Goal: Information Seeking & Learning: Check status

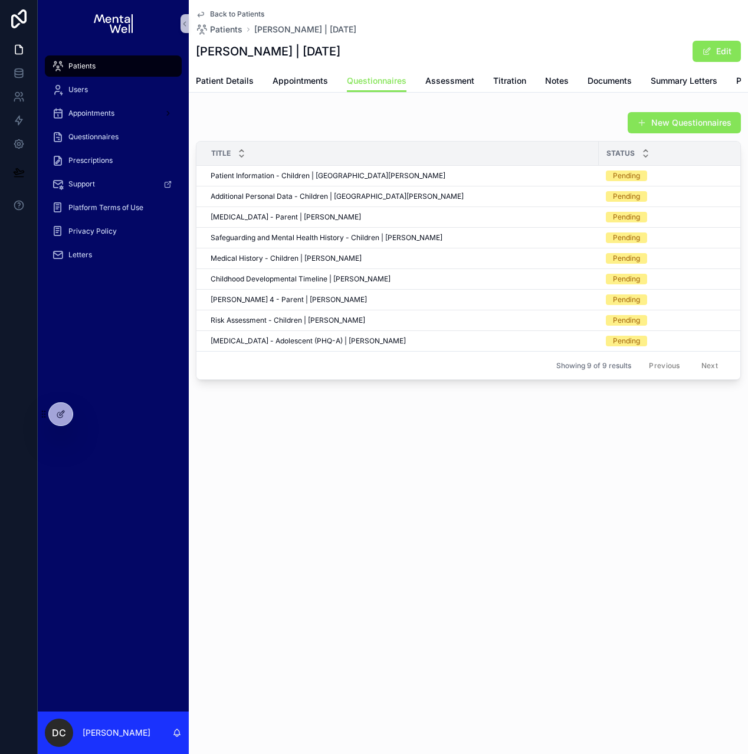
click at [144, 72] on div "Patients" at bounding box center [113, 66] width 123 height 19
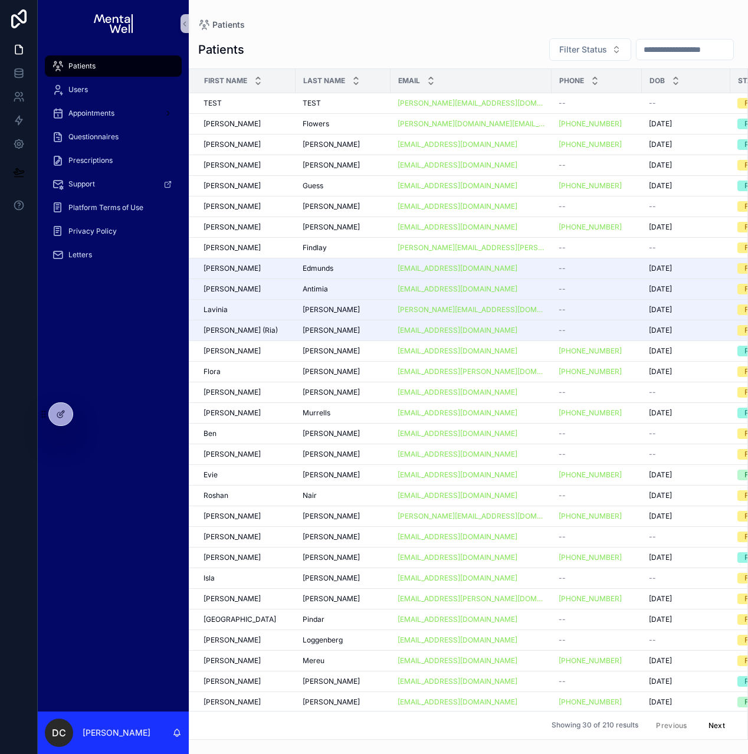
click at [647, 50] on input "scrollable content" at bounding box center [685, 49] width 97 height 17
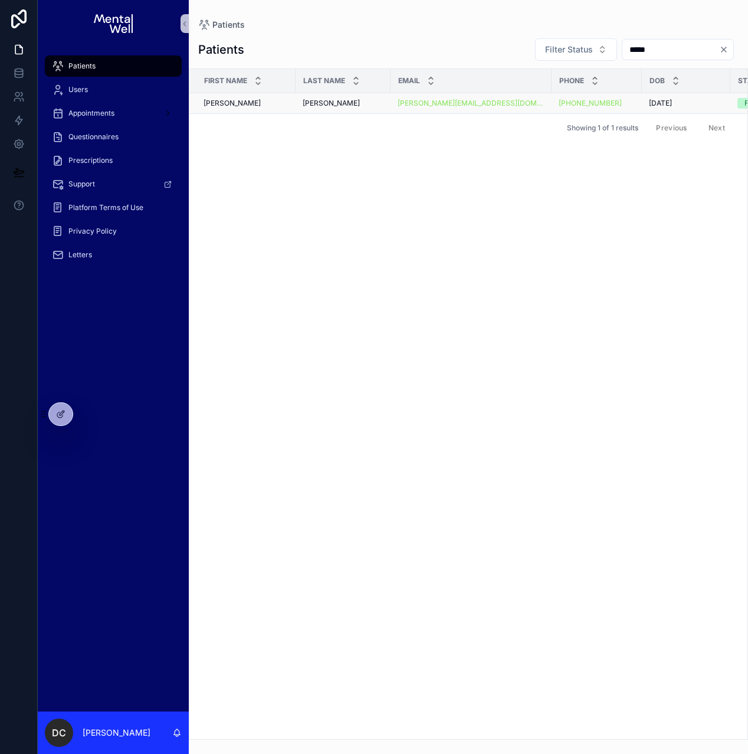
type input "*****"
click at [342, 107] on div "[PERSON_NAME] [PERSON_NAME]" at bounding box center [343, 103] width 81 height 9
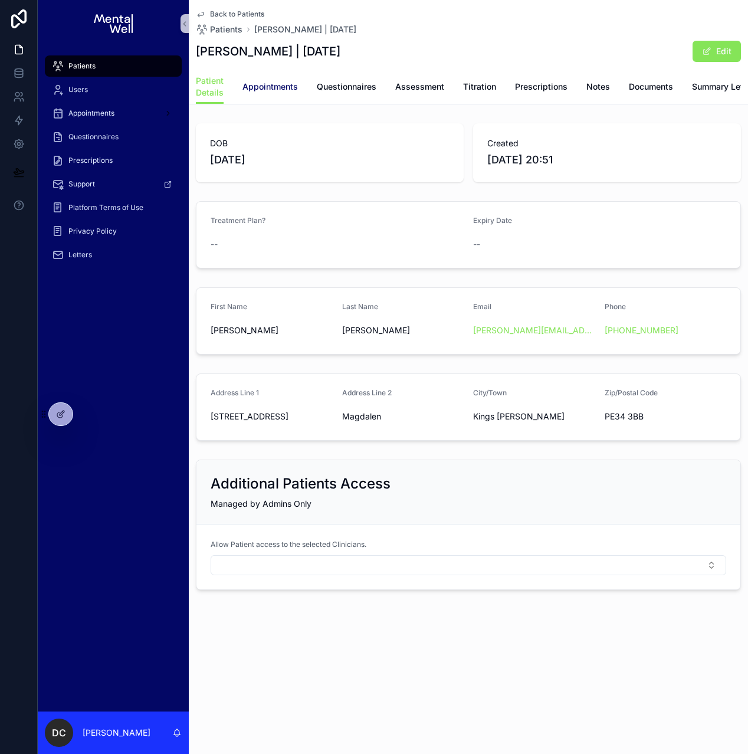
click at [283, 87] on span "Appointments" at bounding box center [270, 87] width 55 height 12
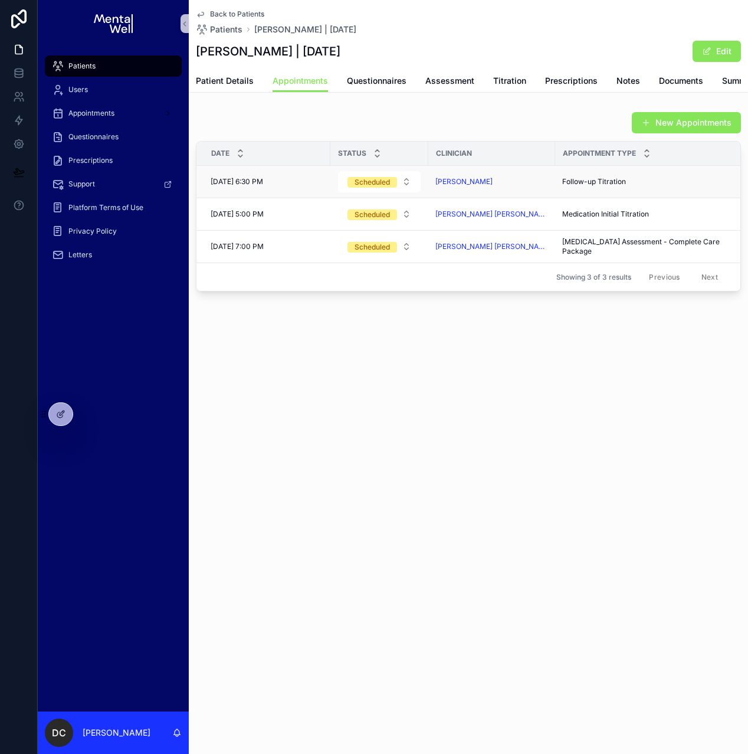
click at [263, 186] on span "Wednesday, 03/09/2025, 6:30 PM" at bounding box center [237, 181] width 53 height 9
click at [618, 82] on span "Notes" at bounding box center [629, 81] width 24 height 12
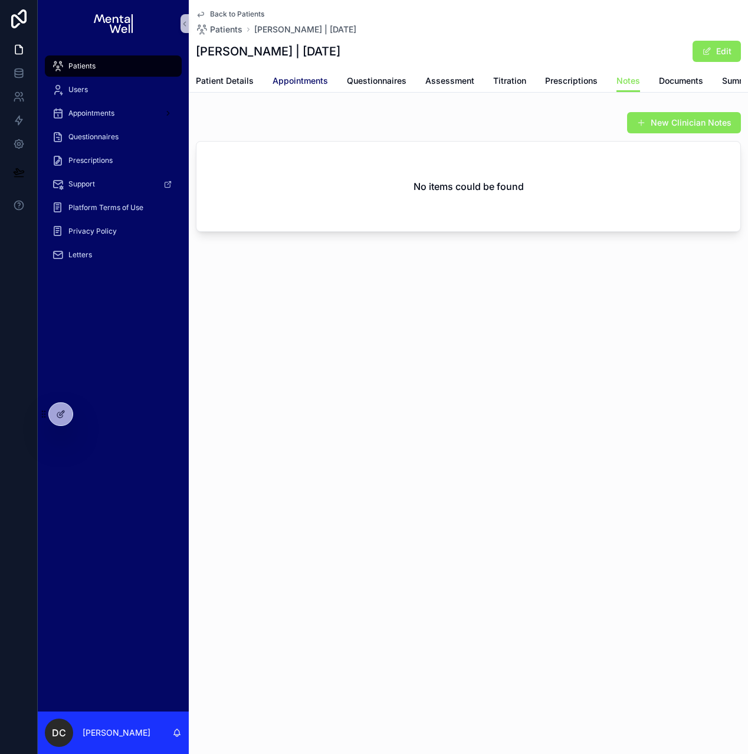
click at [318, 84] on span "Appointments" at bounding box center [300, 81] width 55 height 12
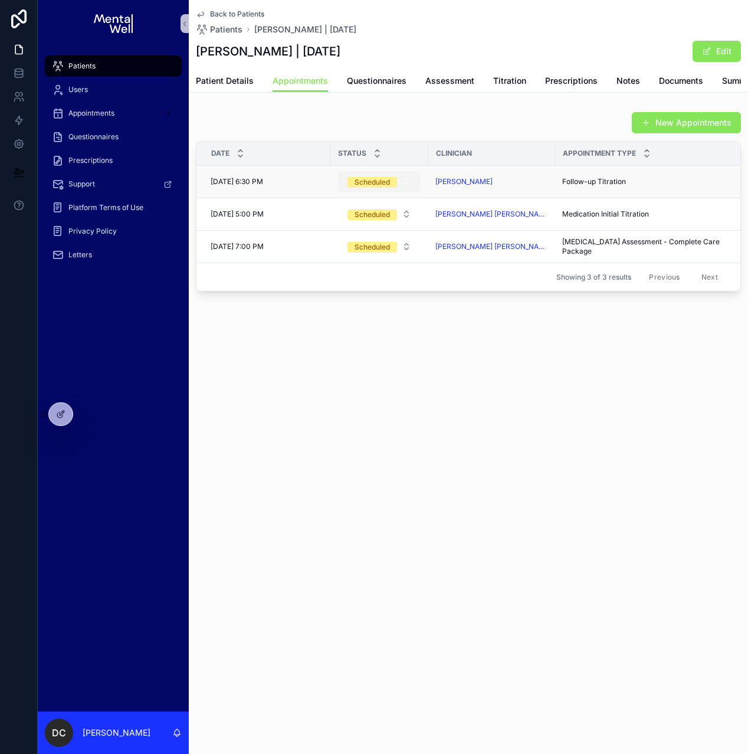
click at [340, 186] on button "Scheduled" at bounding box center [379, 181] width 83 height 21
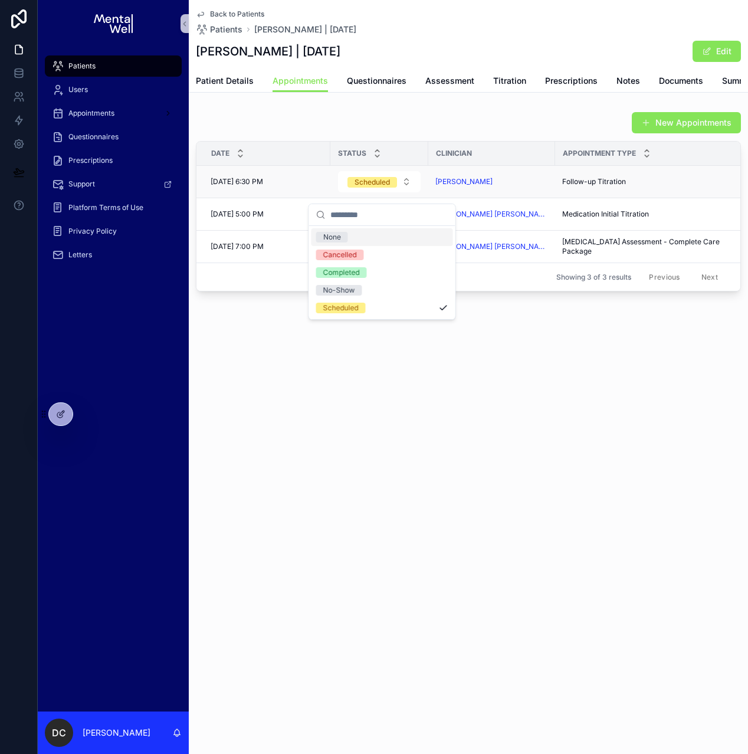
click at [499, 186] on div "[PERSON_NAME]" at bounding box center [491, 181] width 113 height 9
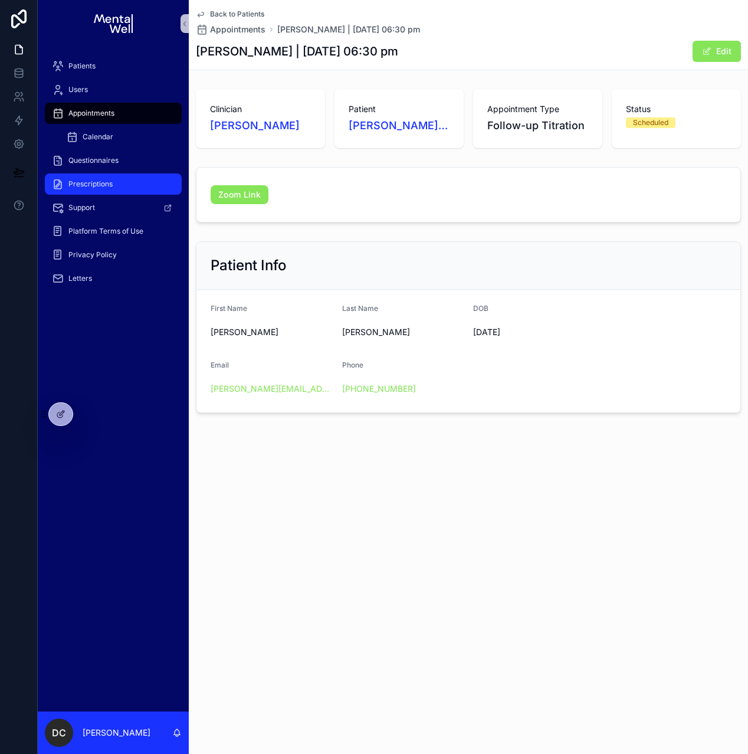
click at [83, 183] on span "Prescriptions" at bounding box center [90, 183] width 44 height 9
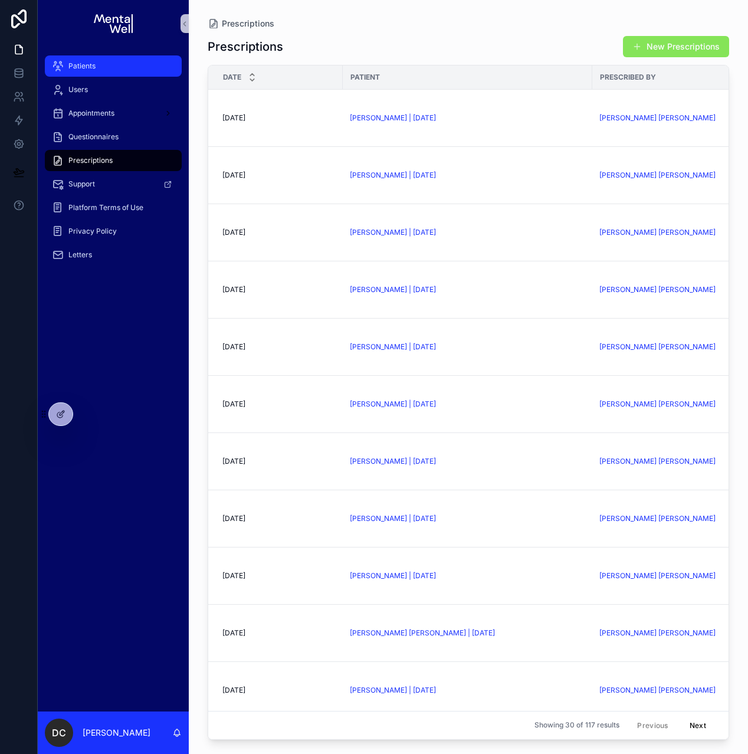
click at [152, 65] on div "Patients" at bounding box center [113, 66] width 123 height 19
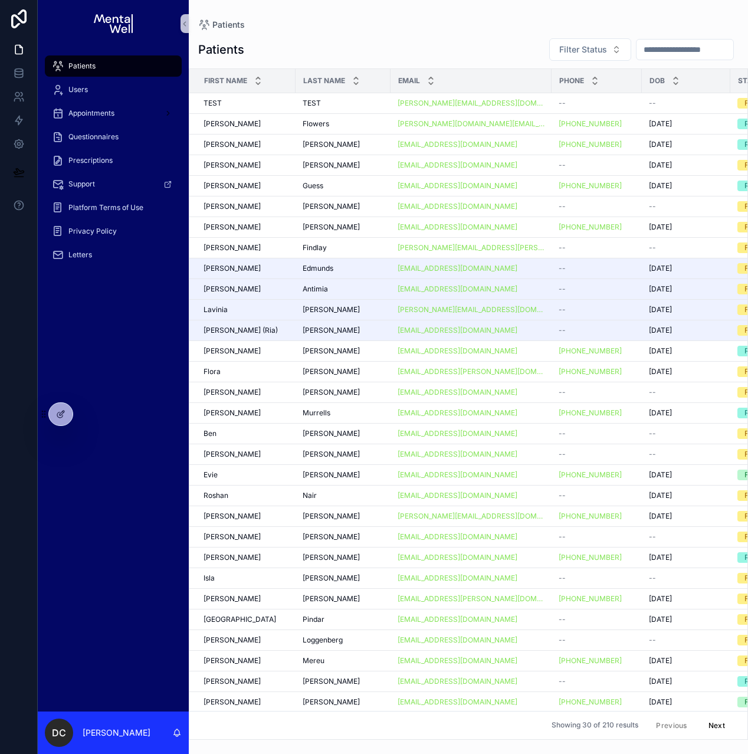
click at [640, 50] on input "scrollable content" at bounding box center [685, 49] width 97 height 17
type input "******"
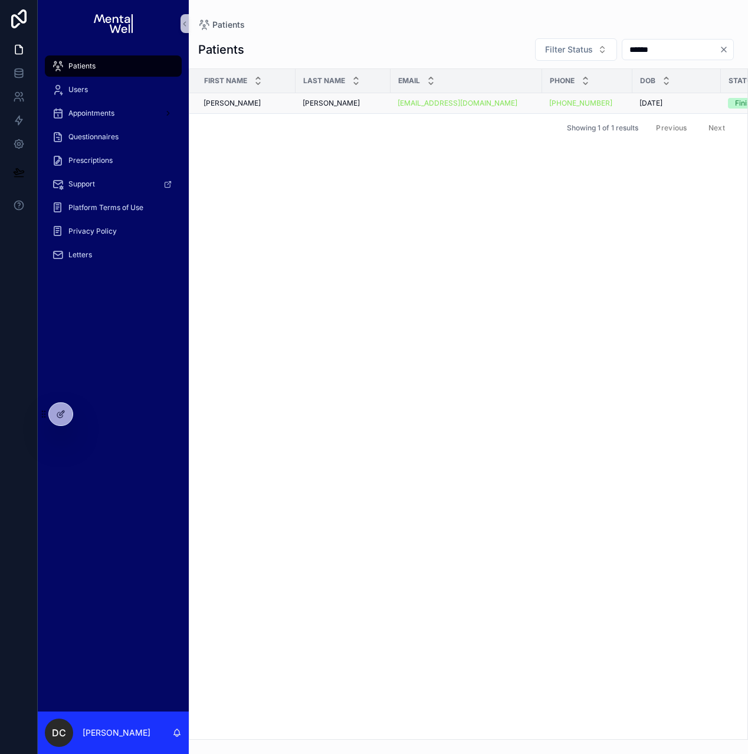
click at [324, 106] on span "Penman" at bounding box center [331, 103] width 57 height 9
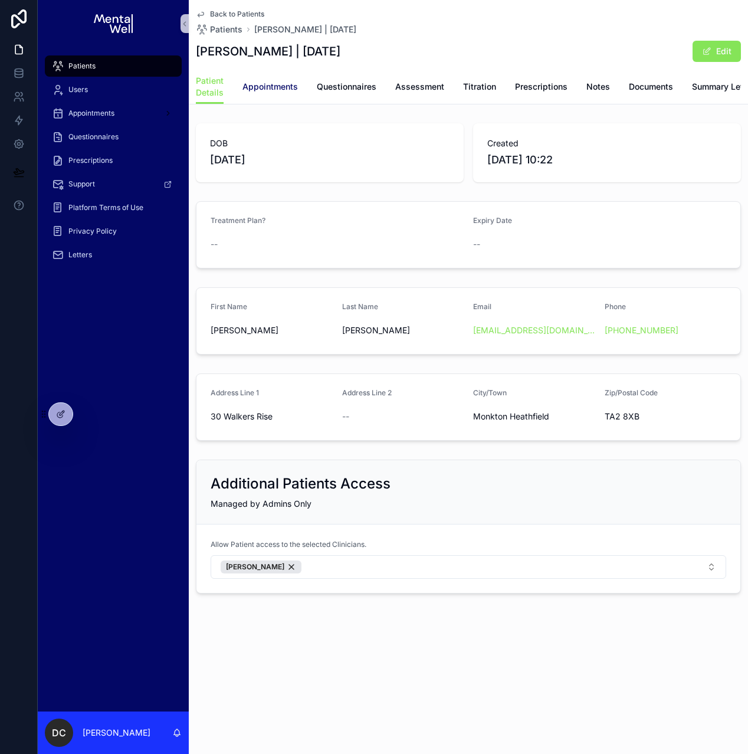
click at [280, 93] on link "Appointments" at bounding box center [270, 88] width 55 height 24
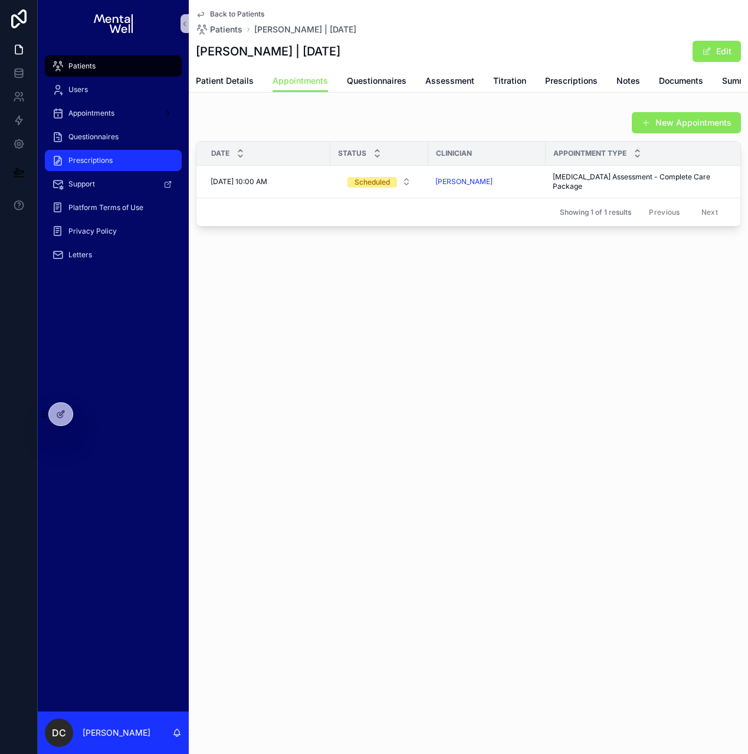
click at [109, 153] on div "Prescriptions" at bounding box center [113, 160] width 123 height 19
click at [722, 78] on span "Summary Letters" at bounding box center [755, 81] width 67 height 12
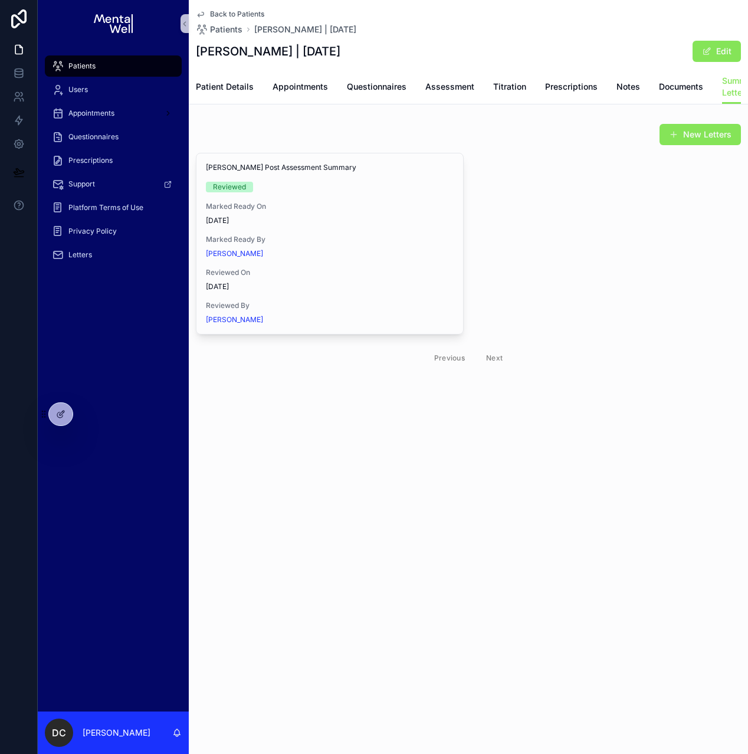
scroll to position [0, 88]
click at [714, 96] on link "Prescriptions" at bounding box center [716, 88] width 53 height 24
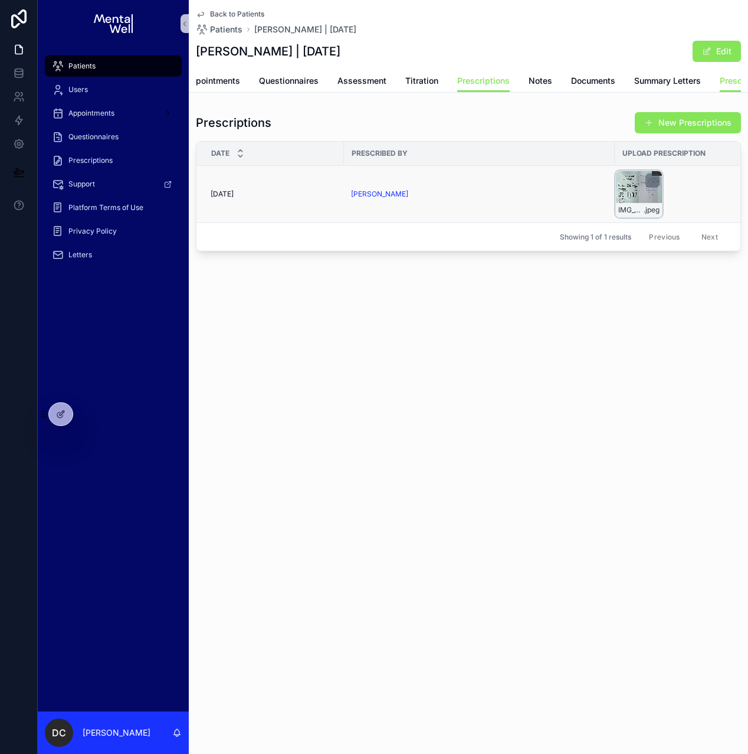
click at [628, 205] on div "IMG_0342 .jpeg" at bounding box center [638, 194] width 47 height 47
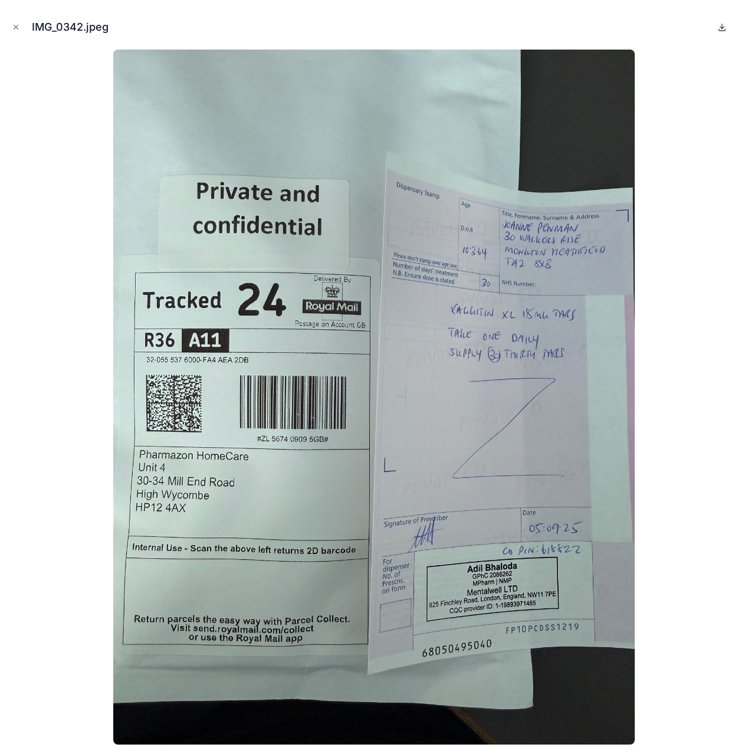
click at [725, 24] on icon at bounding box center [721, 26] width 9 height 9
click at [18, 25] on icon "Close modal" at bounding box center [16, 27] width 8 height 8
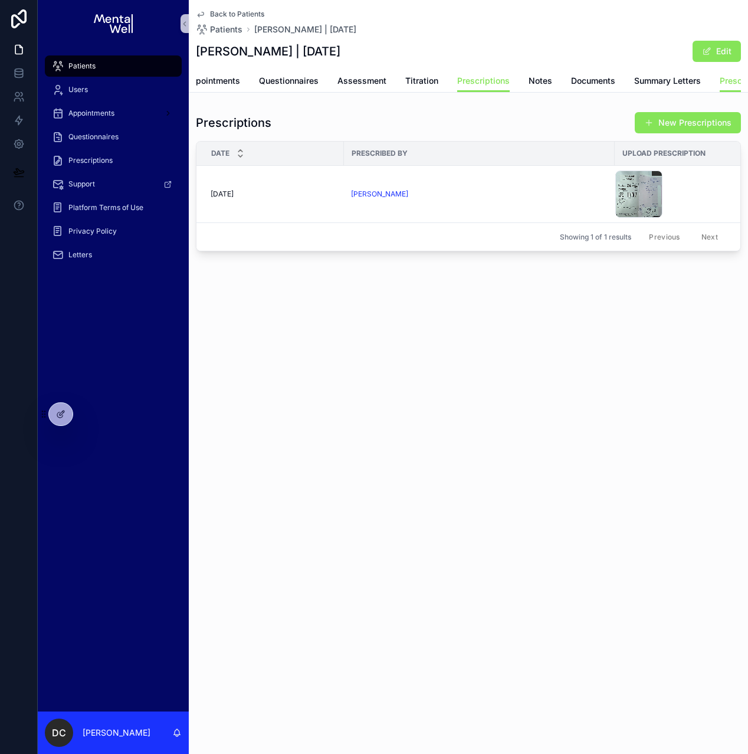
click at [90, 71] on div "Patients" at bounding box center [113, 66] width 123 height 19
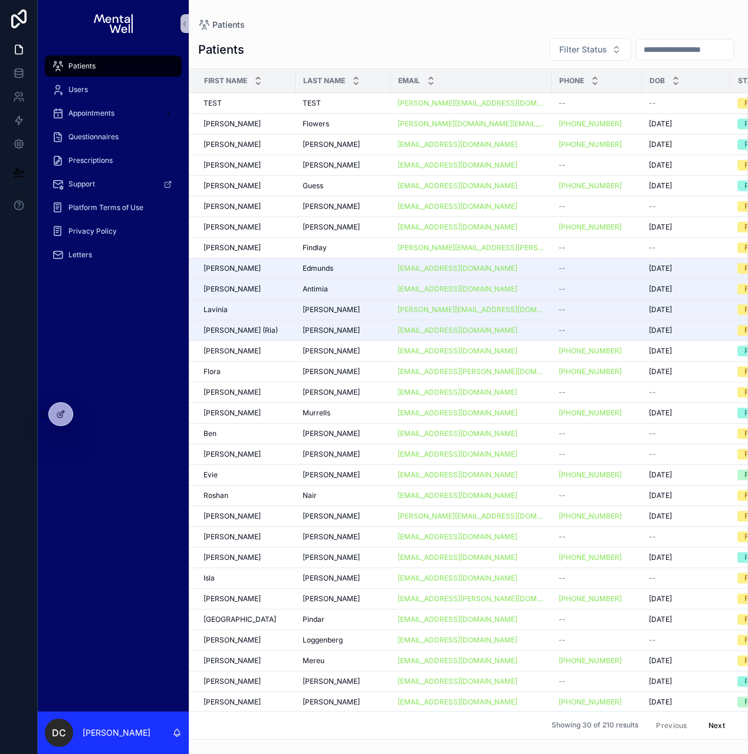
click at [659, 51] on input "scrollable content" at bounding box center [685, 49] width 97 height 17
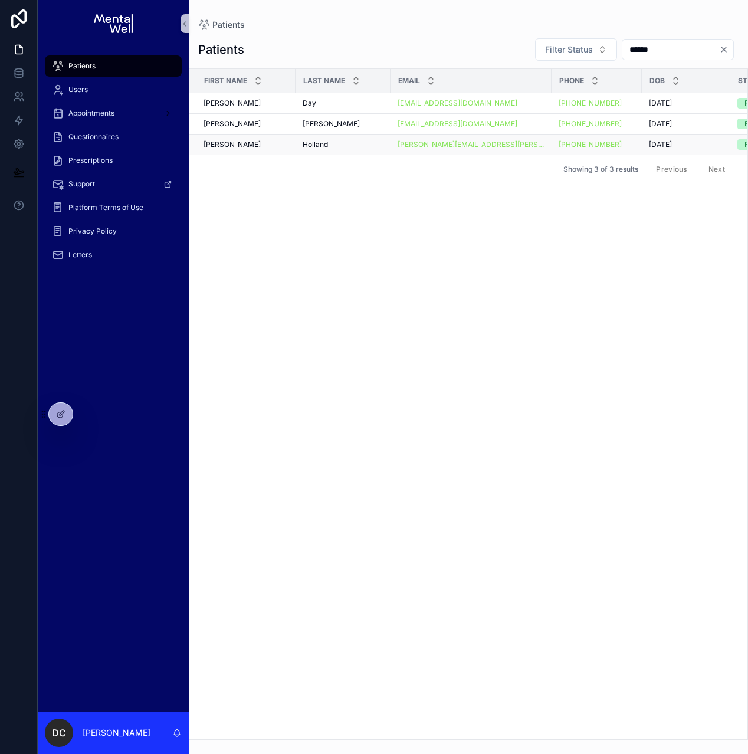
type input "******"
click at [342, 140] on div "Holland Holland" at bounding box center [343, 144] width 81 height 9
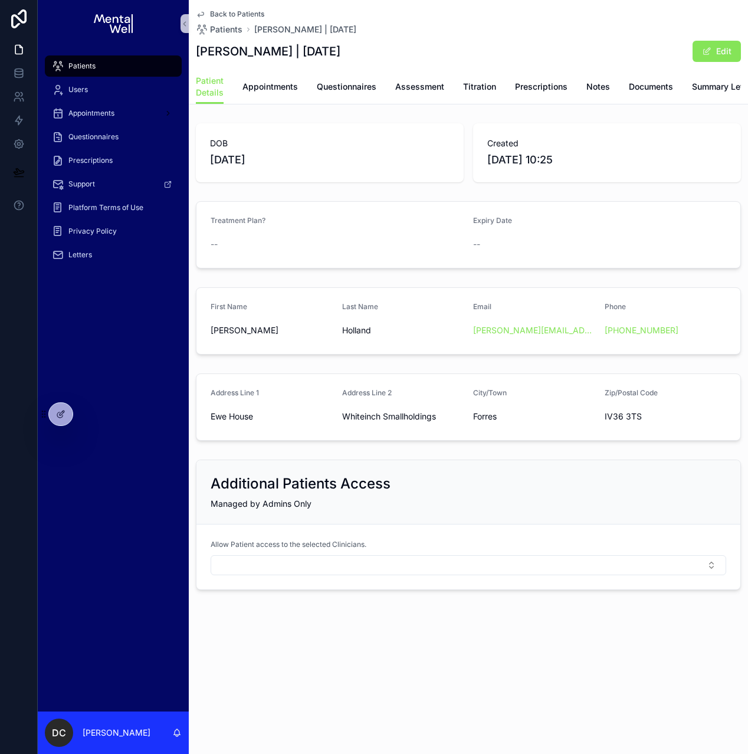
scroll to position [0, 89]
click at [712, 93] on link "Prescriptions" at bounding box center [715, 88] width 53 height 24
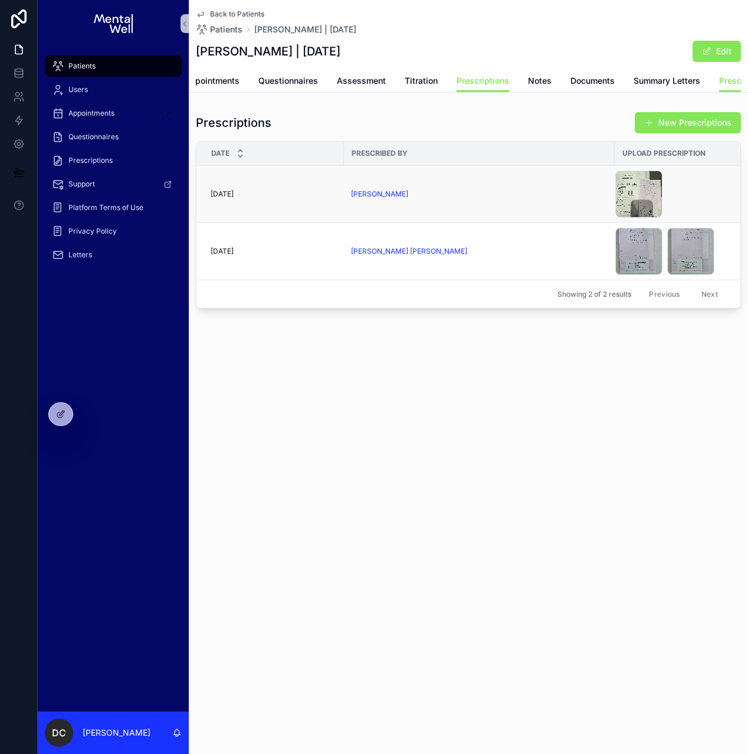
click at [448, 198] on div "[PERSON_NAME]" at bounding box center [479, 193] width 257 height 9
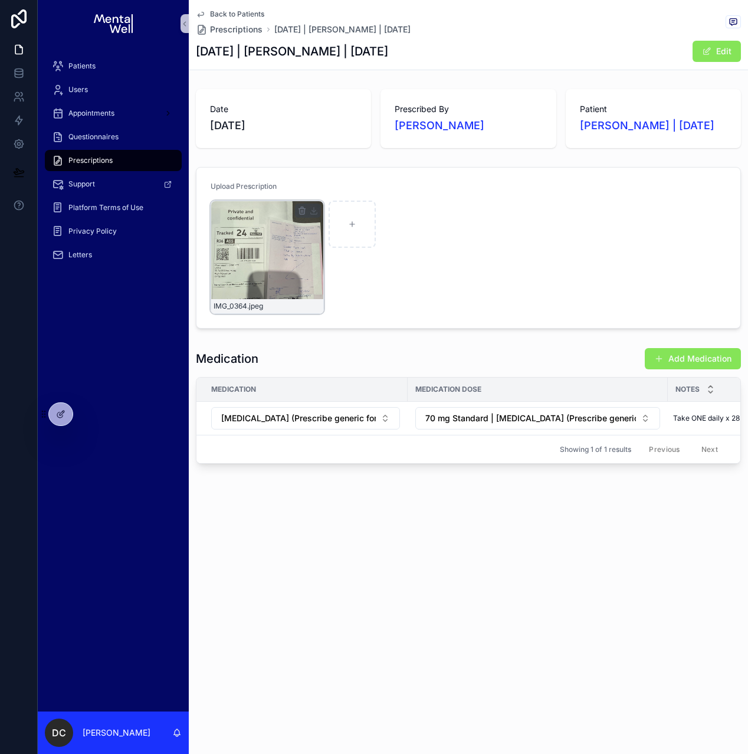
click at [246, 246] on div "IMG_0364 .jpeg" at bounding box center [267, 257] width 113 height 113
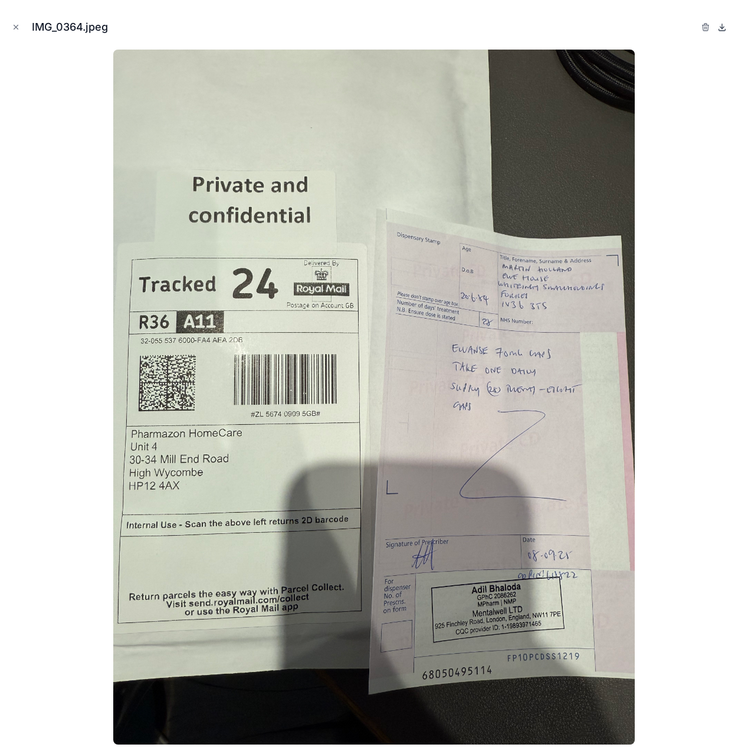
click at [722, 27] on icon at bounding box center [722, 26] width 0 height 5
click at [17, 28] on icon "Close modal" at bounding box center [16, 27] width 4 height 4
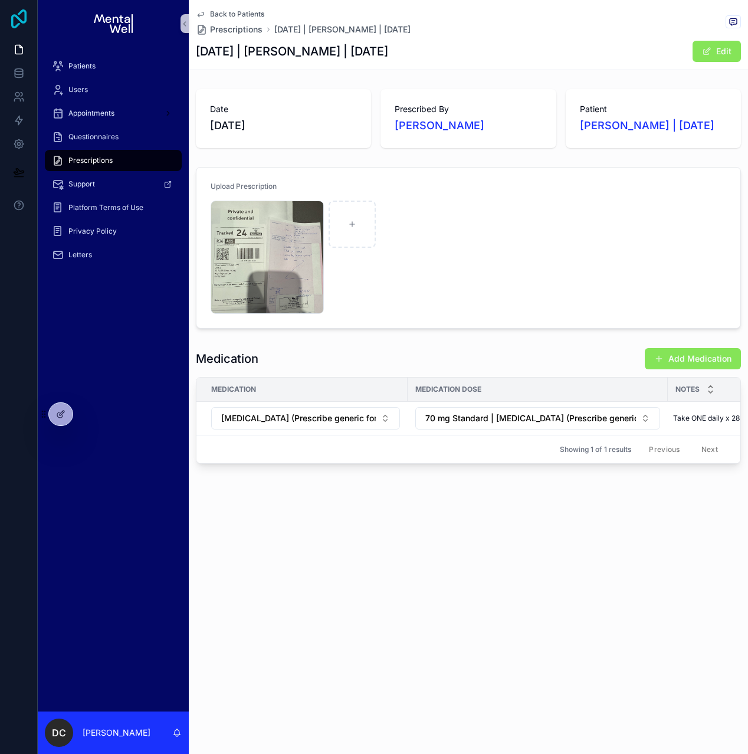
click at [13, 27] on icon at bounding box center [18, 18] width 15 height 19
click at [117, 67] on div "Patients" at bounding box center [113, 66] width 123 height 19
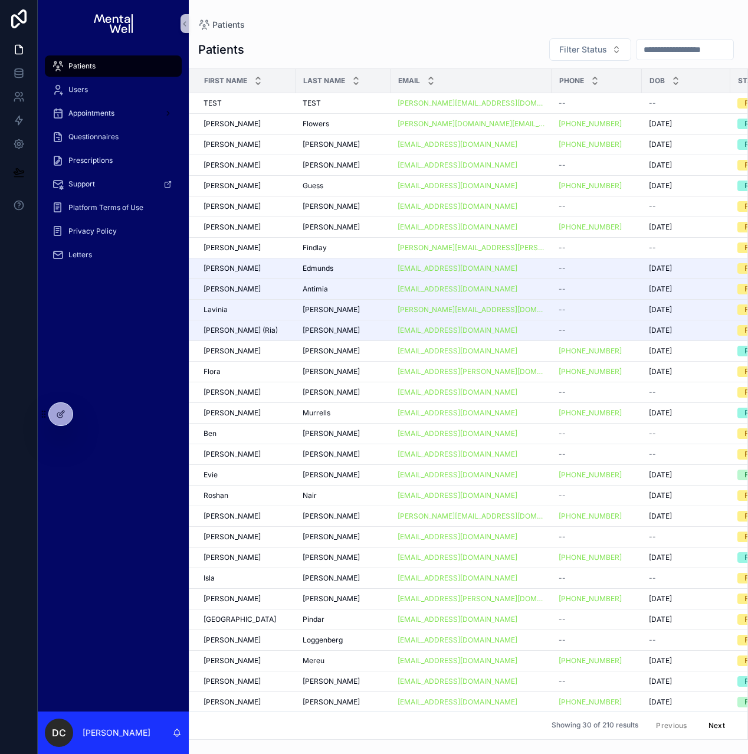
click at [654, 51] on input "scrollable content" at bounding box center [685, 49] width 97 height 17
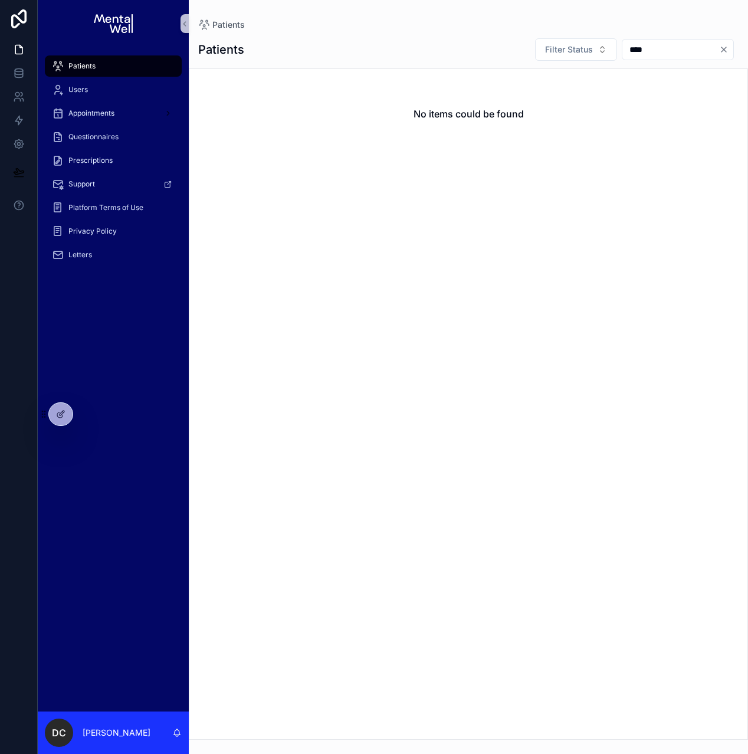
type input "*****"
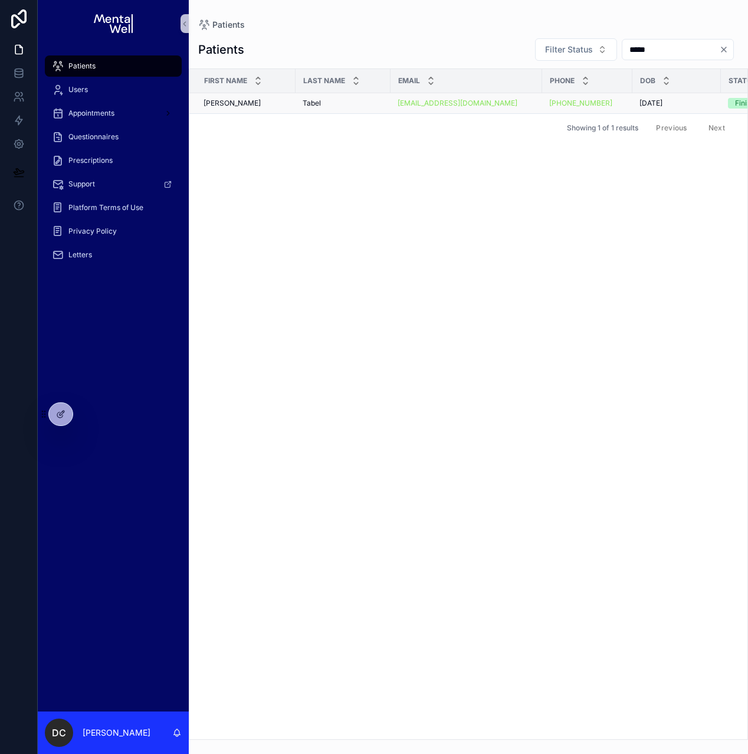
click at [337, 103] on div "[PERSON_NAME]" at bounding box center [343, 103] width 81 height 9
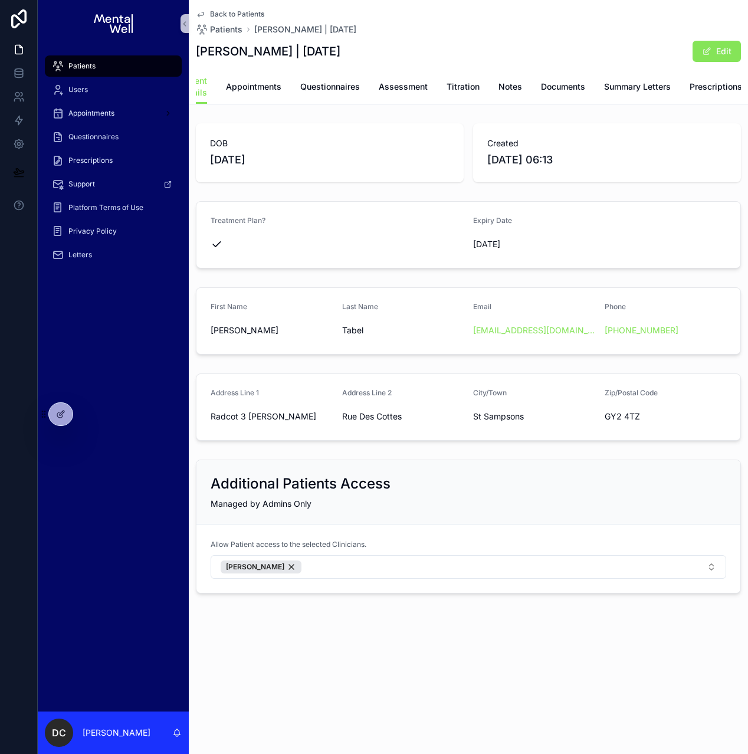
scroll to position [0, 17]
click at [709, 85] on span "Prescriptions" at bounding box center [715, 87] width 53 height 12
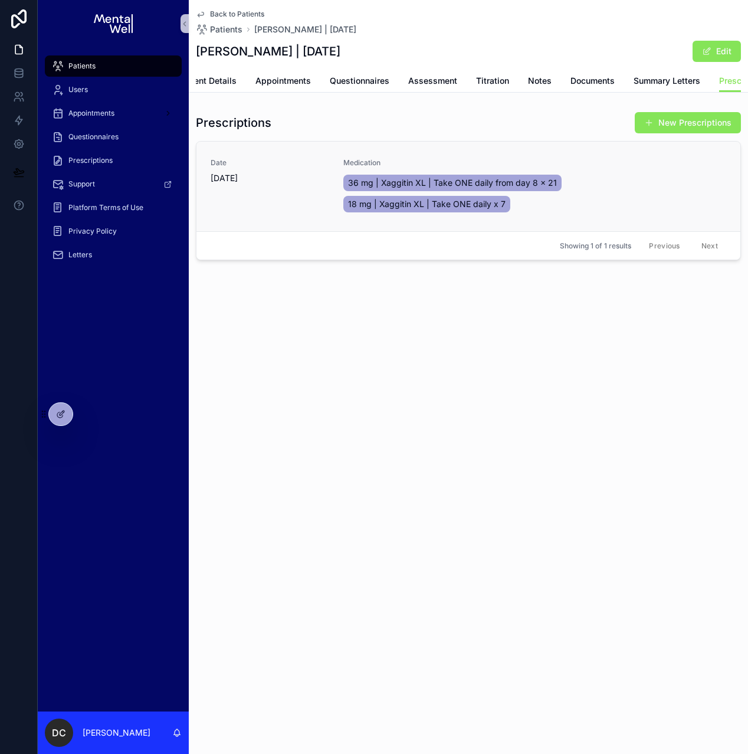
click at [302, 179] on div "Date [DATE]" at bounding box center [270, 171] width 119 height 26
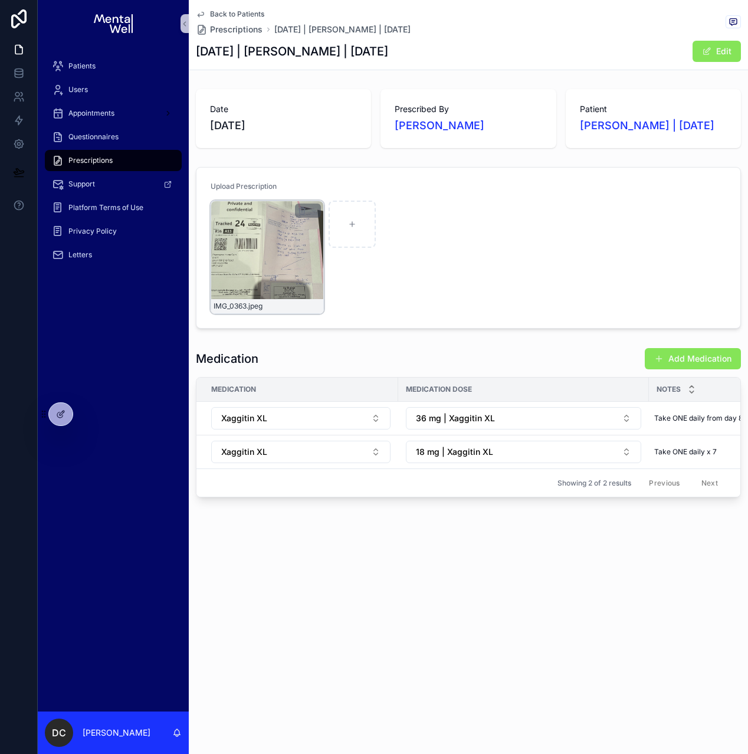
click at [255, 241] on div "IMG_0363 .jpeg" at bounding box center [267, 257] width 113 height 113
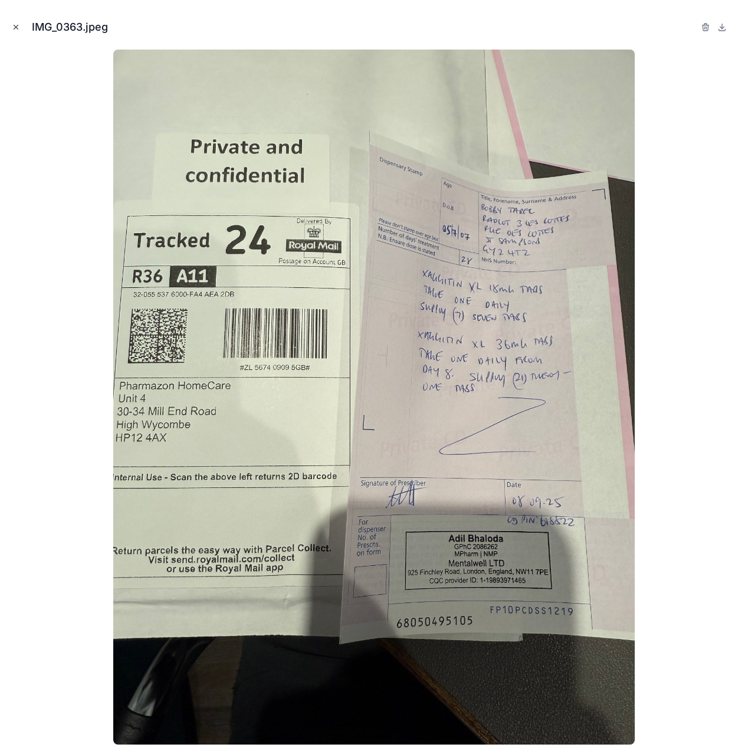
click at [14, 27] on icon "Close modal" at bounding box center [16, 27] width 8 height 8
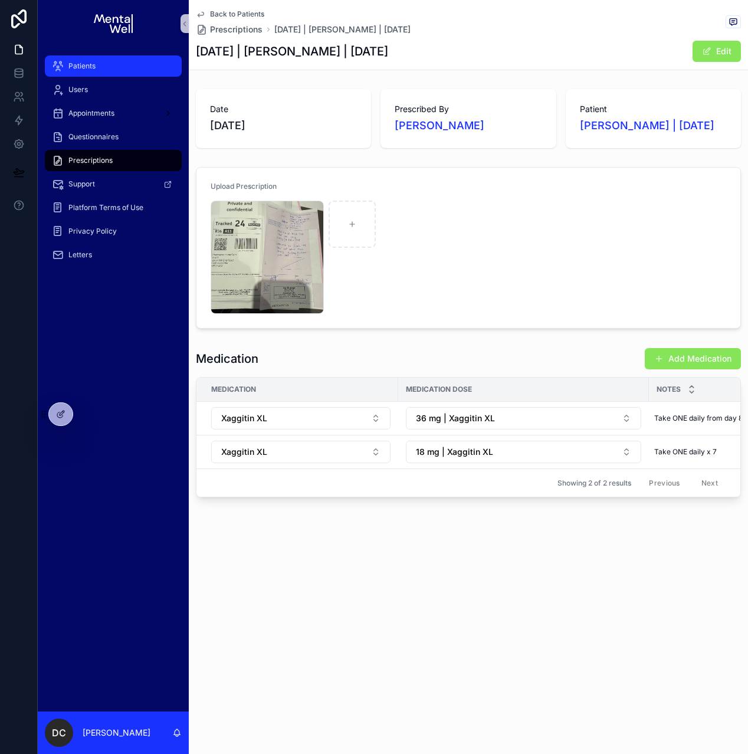
click at [81, 65] on span "Patients" at bounding box center [81, 65] width 27 height 9
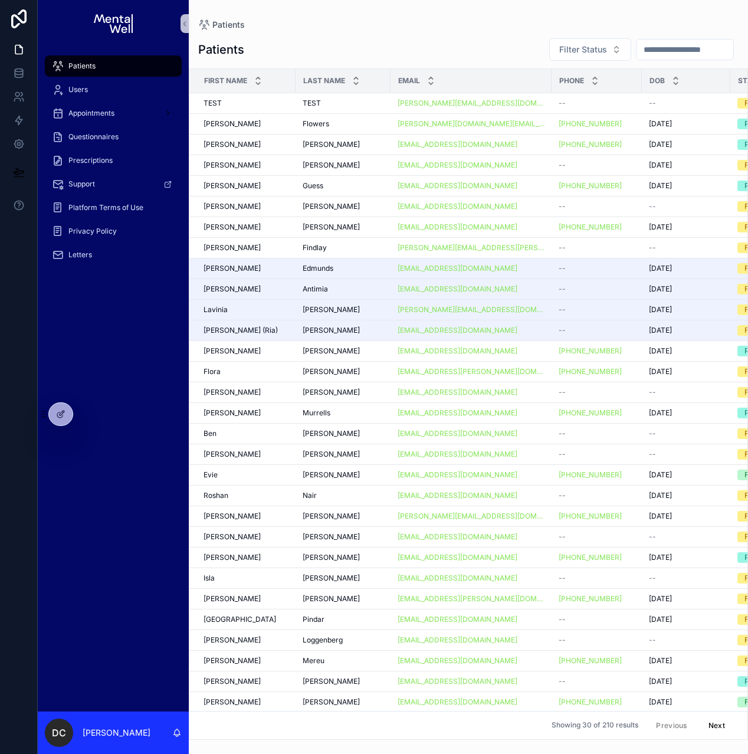
click at [641, 51] on input "scrollable content" at bounding box center [685, 49] width 97 height 17
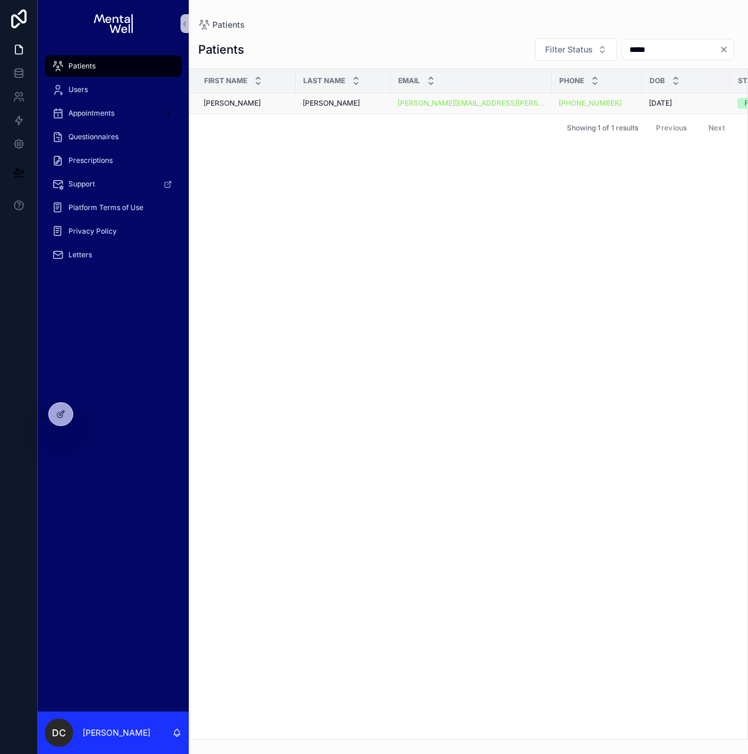
type input "*****"
click at [298, 103] on td "[PERSON_NAME]" at bounding box center [343, 103] width 95 height 21
click at [283, 103] on div "[PERSON_NAME] [PERSON_NAME]" at bounding box center [246, 103] width 85 height 9
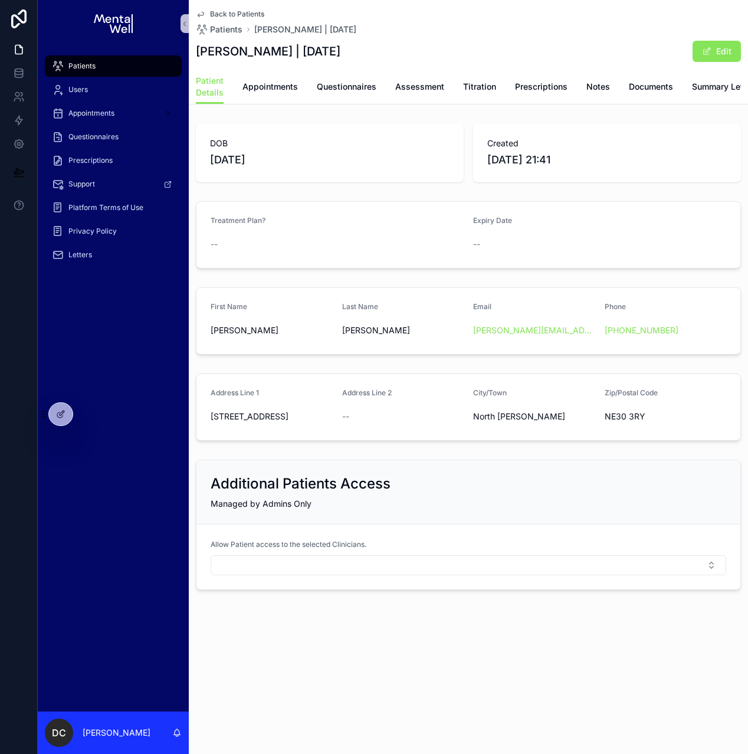
click at [741, 104] on div "Back to Patients Patients [PERSON_NAME] | [DATE] [PERSON_NAME] | [DATE] Edit Pa…" at bounding box center [468, 52] width 559 height 104
click at [710, 91] on span "Prescriptions" at bounding box center [715, 87] width 53 height 12
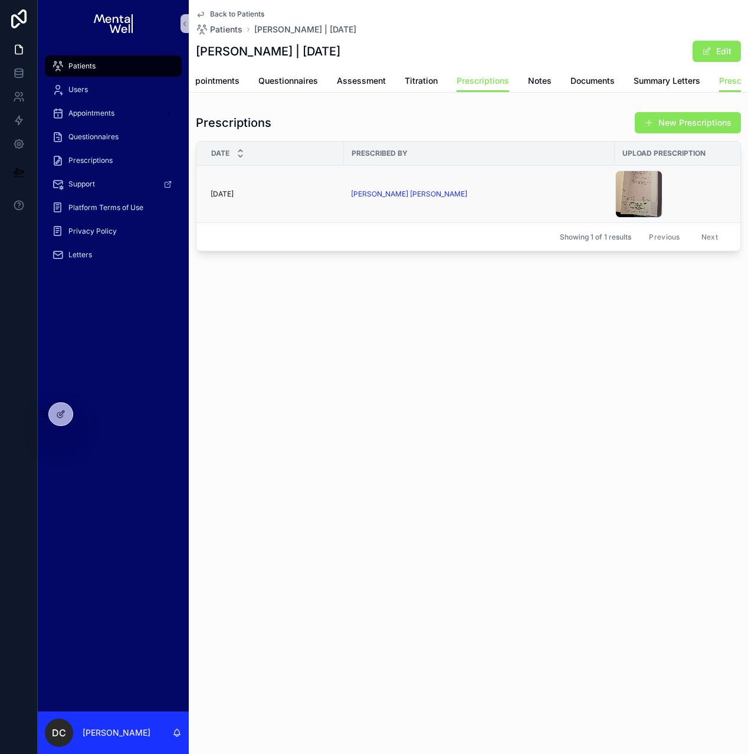
click at [502, 199] on div "[PERSON_NAME] [PERSON_NAME]" at bounding box center [479, 193] width 257 height 9
click at [73, 70] on span "Patients" at bounding box center [81, 65] width 27 height 9
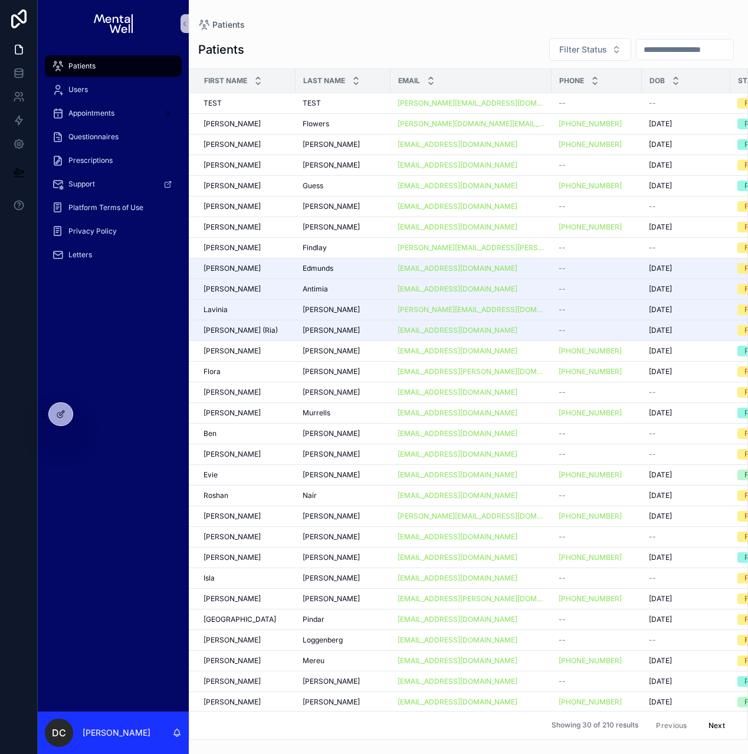
click at [647, 50] on input "scrollable content" at bounding box center [685, 49] width 97 height 17
type input "******"
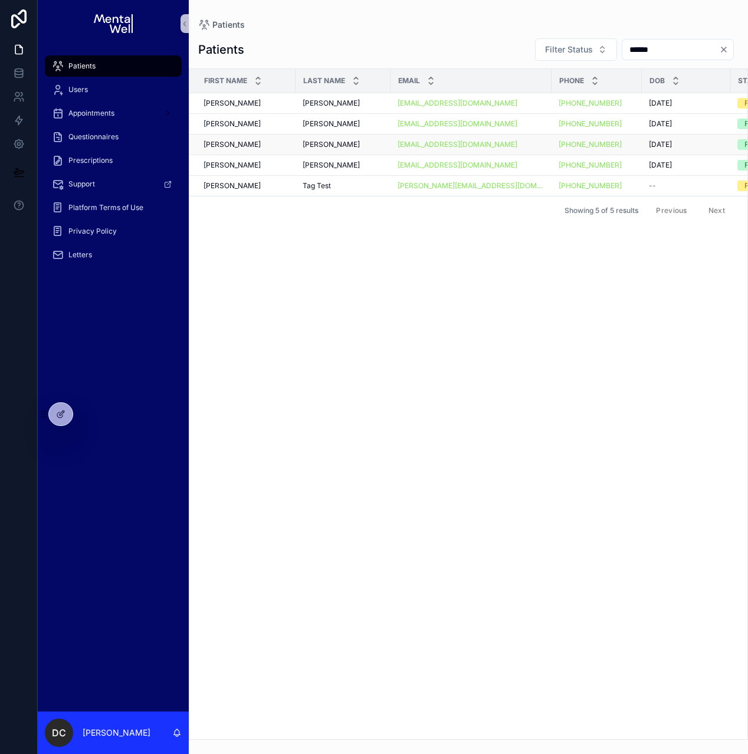
click at [345, 141] on div "[PERSON_NAME]" at bounding box center [343, 144] width 81 height 9
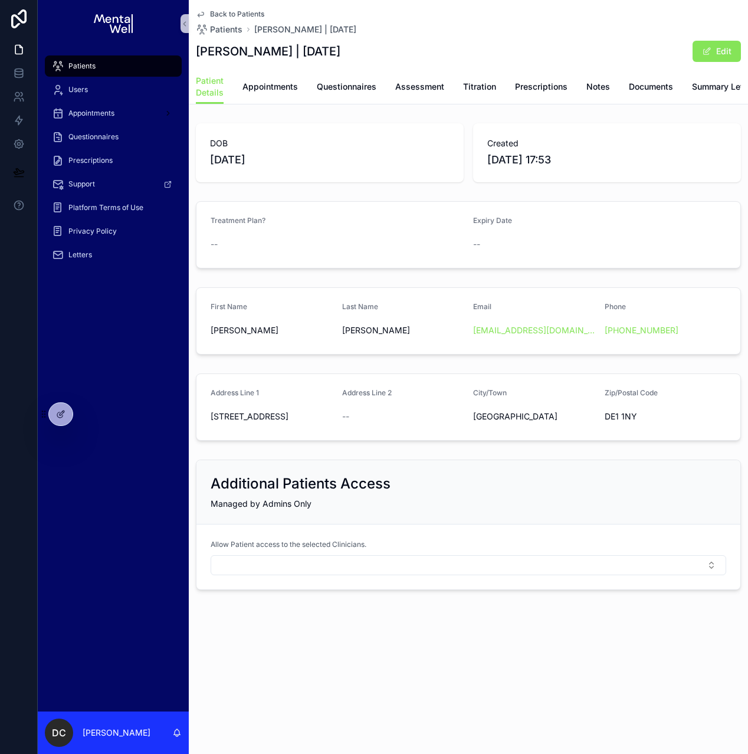
scroll to position [0, 89]
click at [715, 87] on span "Prescriptions" at bounding box center [715, 87] width 53 height 12
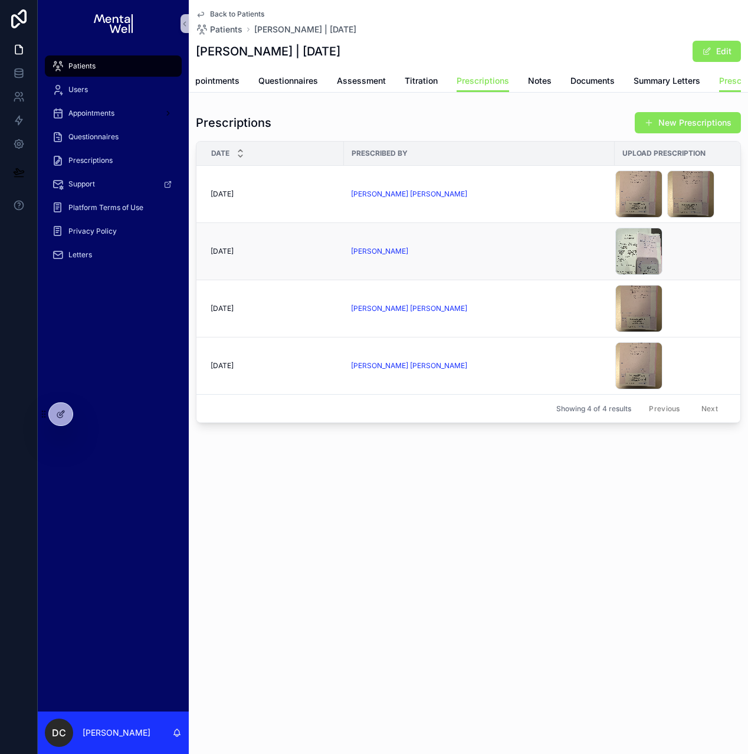
click at [489, 256] on div "[PERSON_NAME]" at bounding box center [479, 251] width 257 height 9
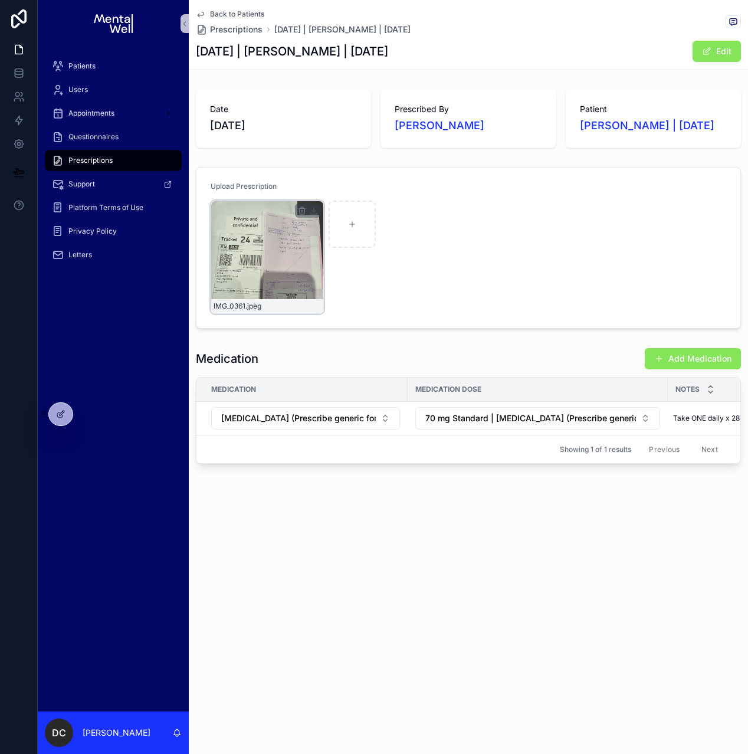
click at [273, 253] on div "IMG_0361 .jpeg" at bounding box center [267, 257] width 113 height 113
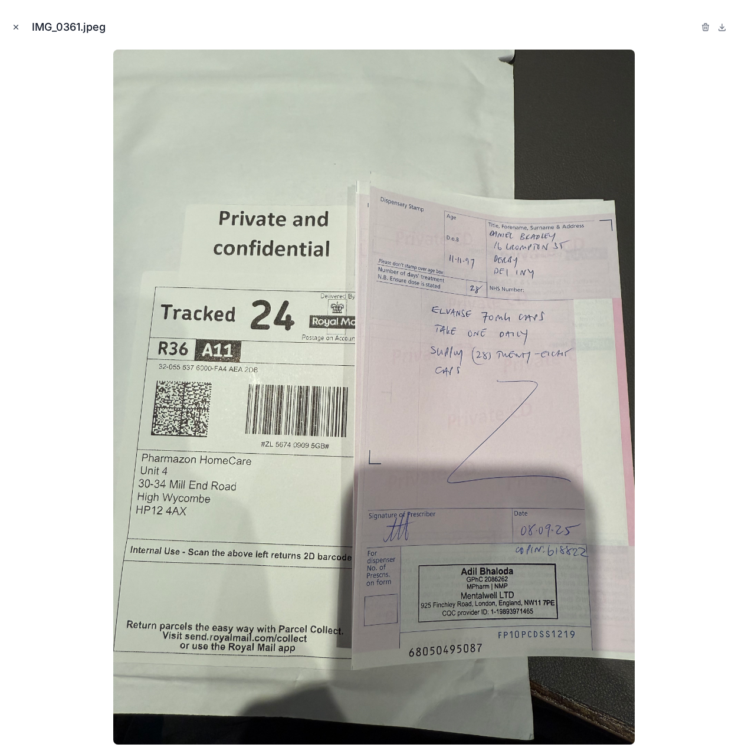
click at [18, 30] on icon "Close modal" at bounding box center [16, 27] width 8 height 8
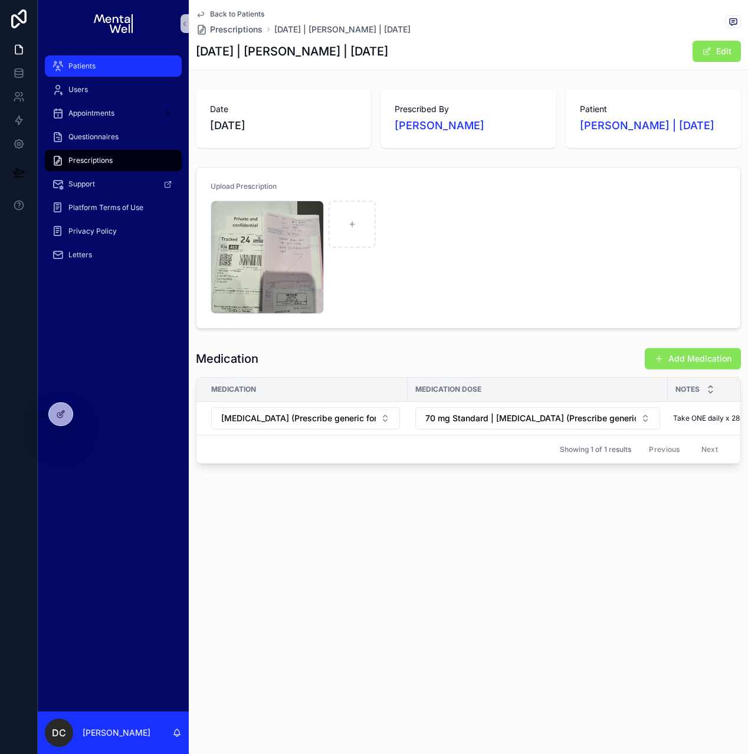
click at [78, 62] on span "Patients" at bounding box center [81, 65] width 27 height 9
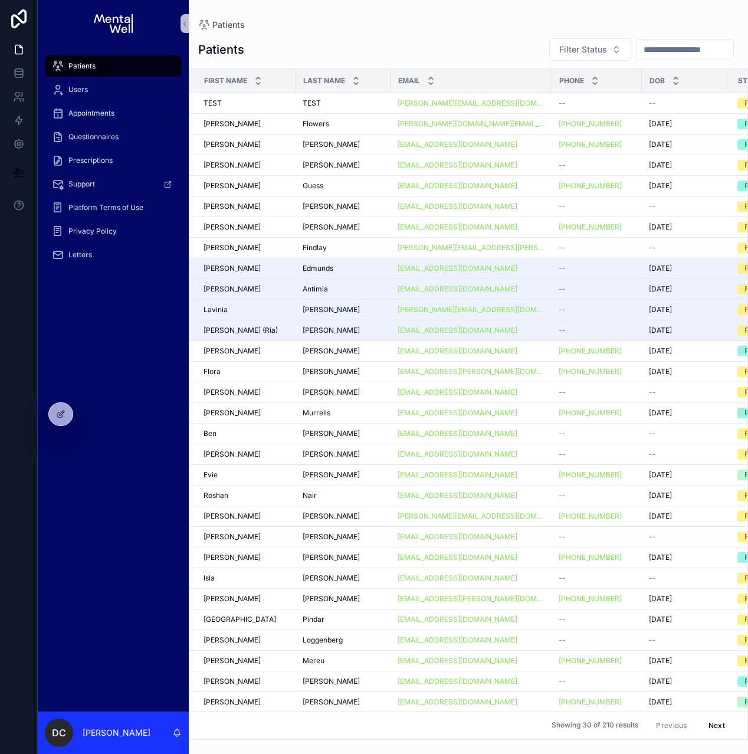
click at [656, 55] on input "scrollable content" at bounding box center [685, 49] width 97 height 17
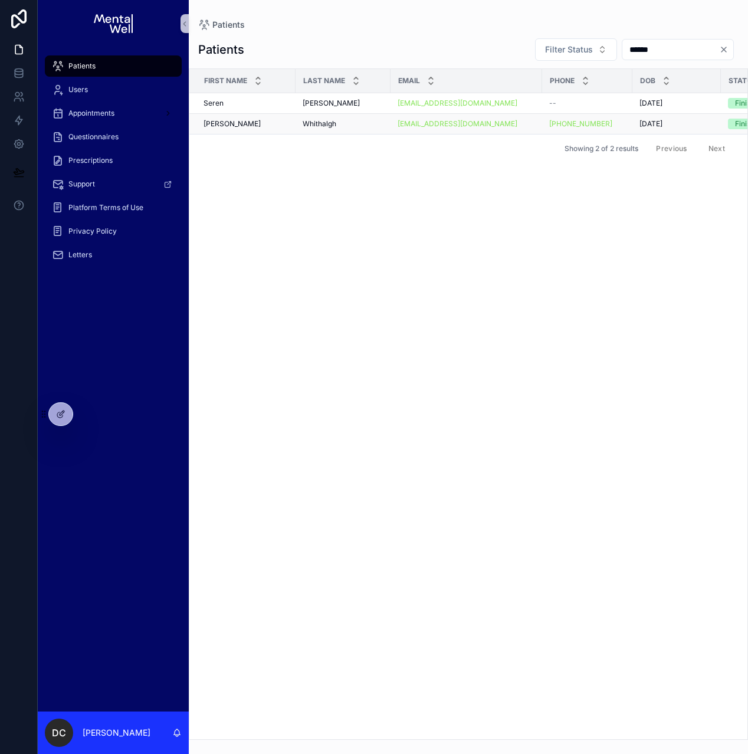
type input "******"
click at [348, 121] on div "[PERSON_NAME]" at bounding box center [343, 123] width 81 height 9
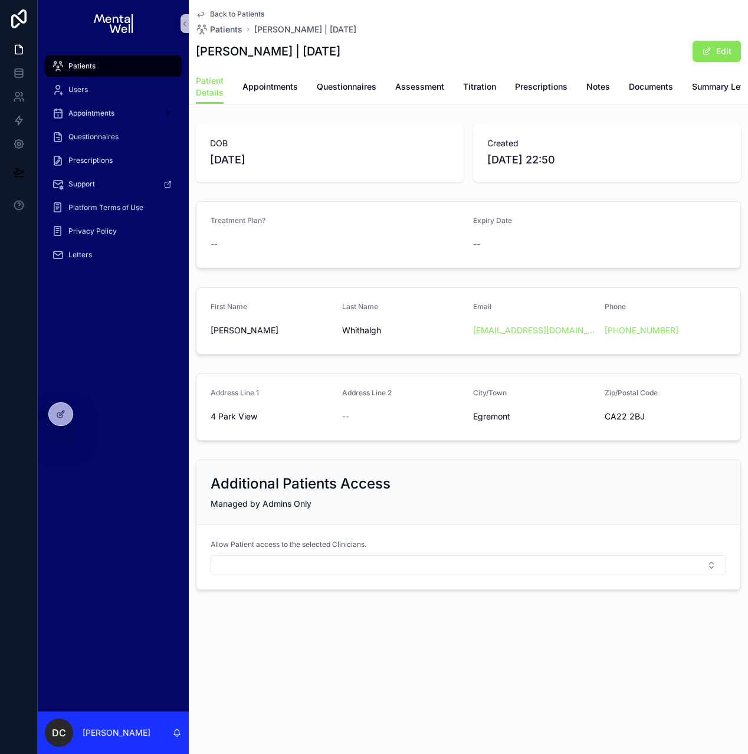
click at [275, 52] on h1 "[PERSON_NAME] | [DATE]" at bounding box center [268, 51] width 145 height 17
copy h1 "Whithalgh"
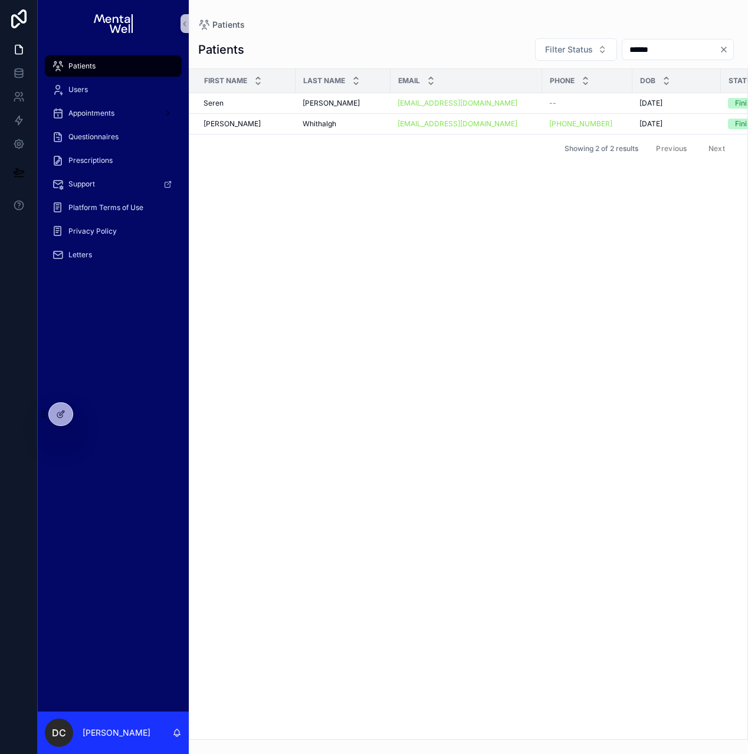
click at [632, 50] on input "******" at bounding box center [670, 49] width 97 height 17
type input "****"
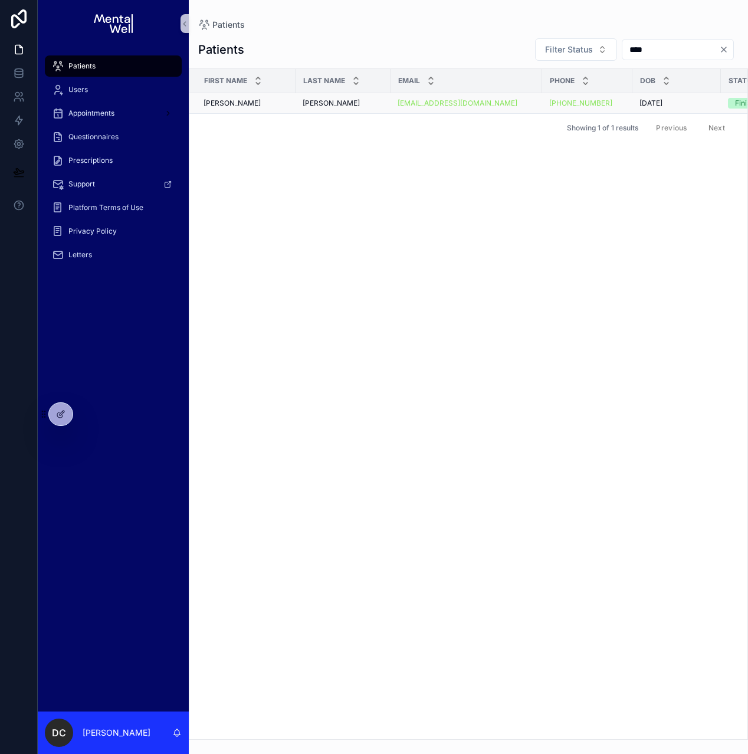
click at [334, 103] on div "[PERSON_NAME]" at bounding box center [343, 103] width 81 height 9
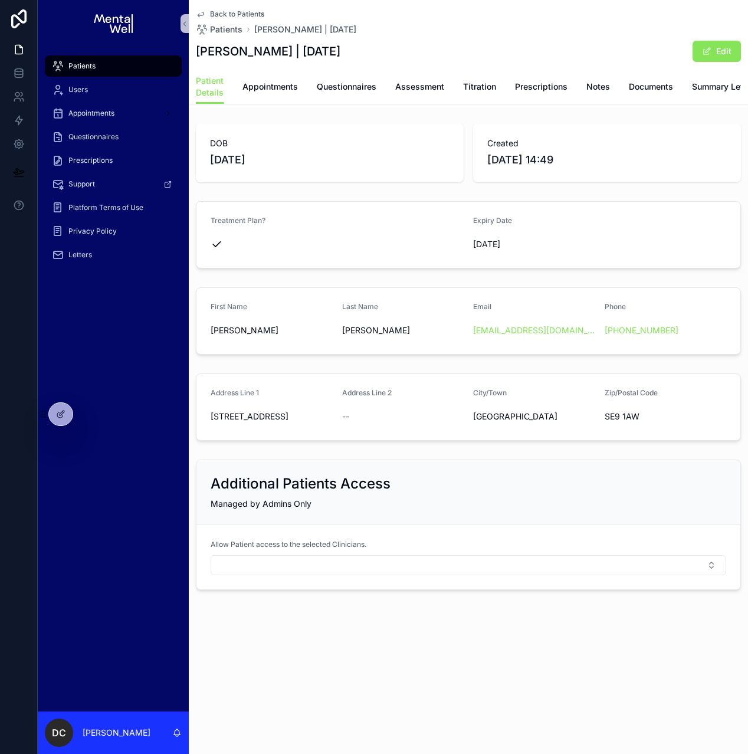
scroll to position [0, 89]
click at [713, 90] on span "Prescriptions" at bounding box center [715, 87] width 53 height 12
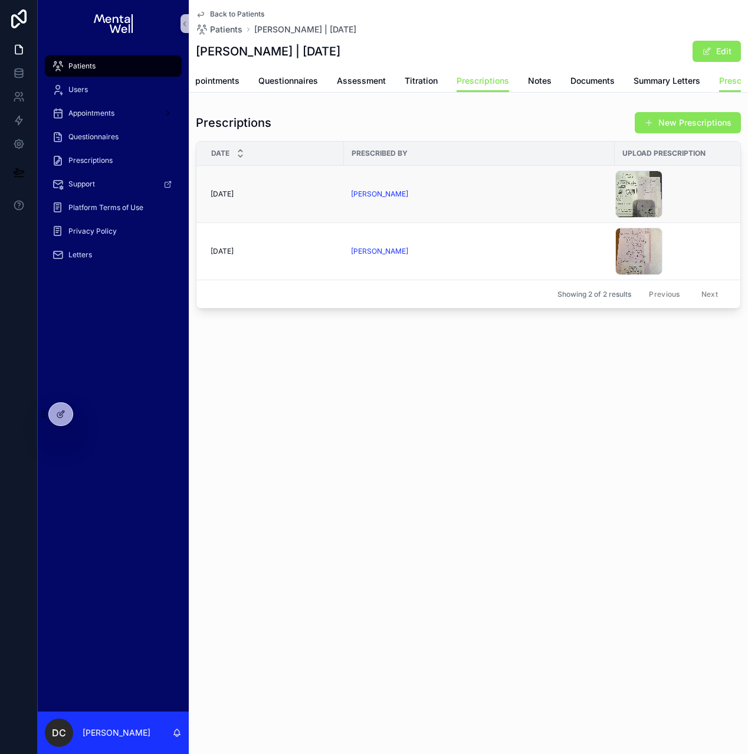
click at [458, 212] on td "[PERSON_NAME]" at bounding box center [479, 194] width 271 height 57
click at [457, 199] on div "[PERSON_NAME]" at bounding box center [479, 193] width 257 height 9
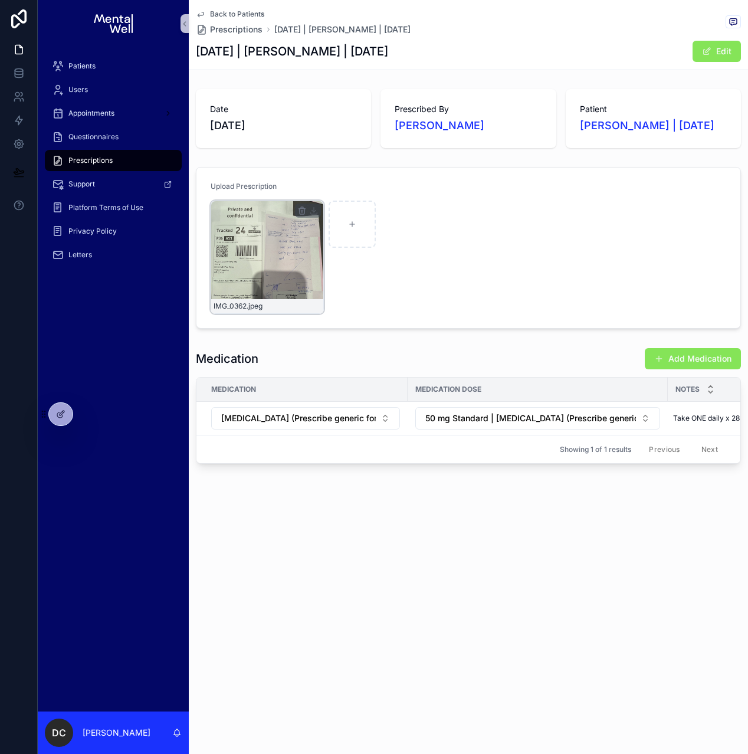
click at [271, 250] on div "IMG_0362 .jpeg" at bounding box center [267, 257] width 113 height 113
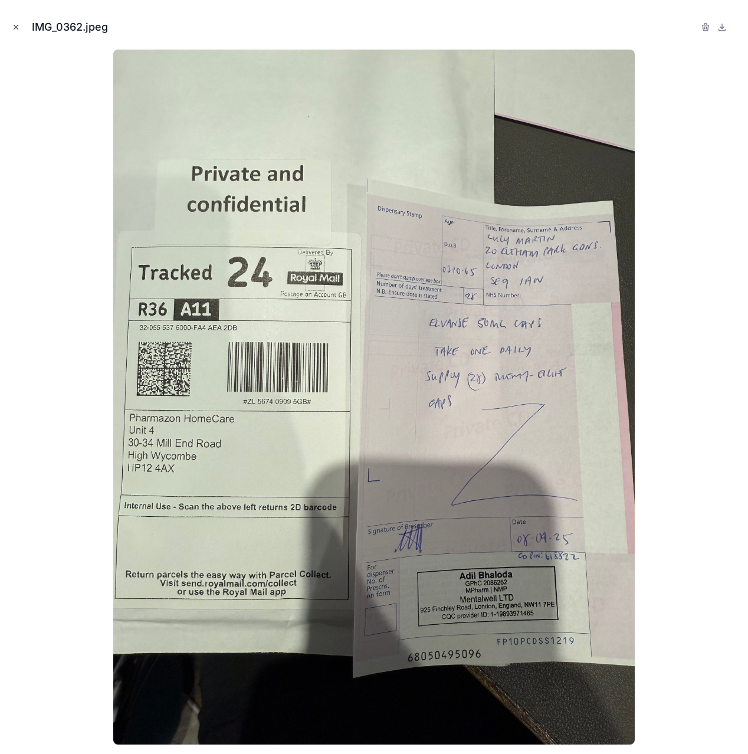
click at [17, 27] on icon "Close modal" at bounding box center [16, 27] width 8 height 8
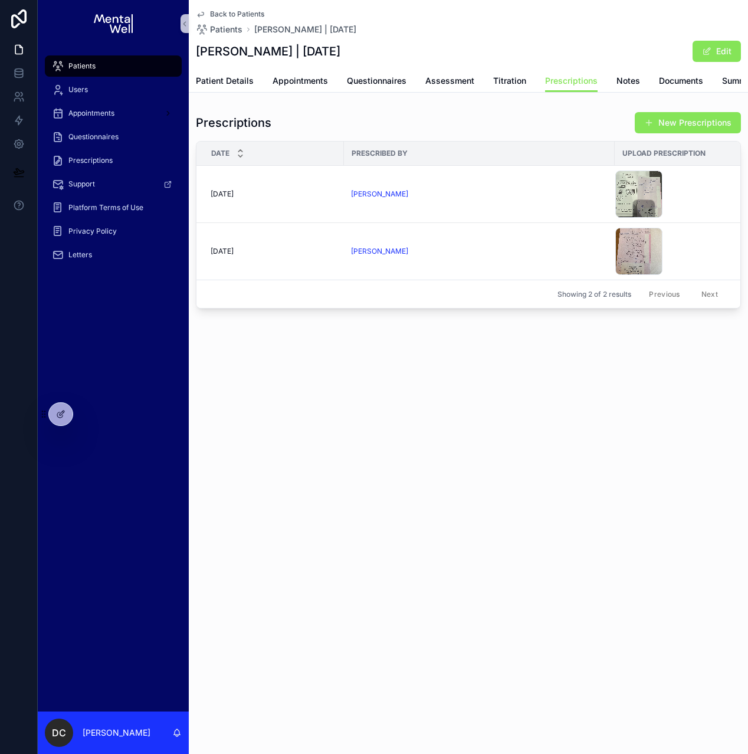
click at [146, 58] on div "Patients" at bounding box center [113, 66] width 123 height 19
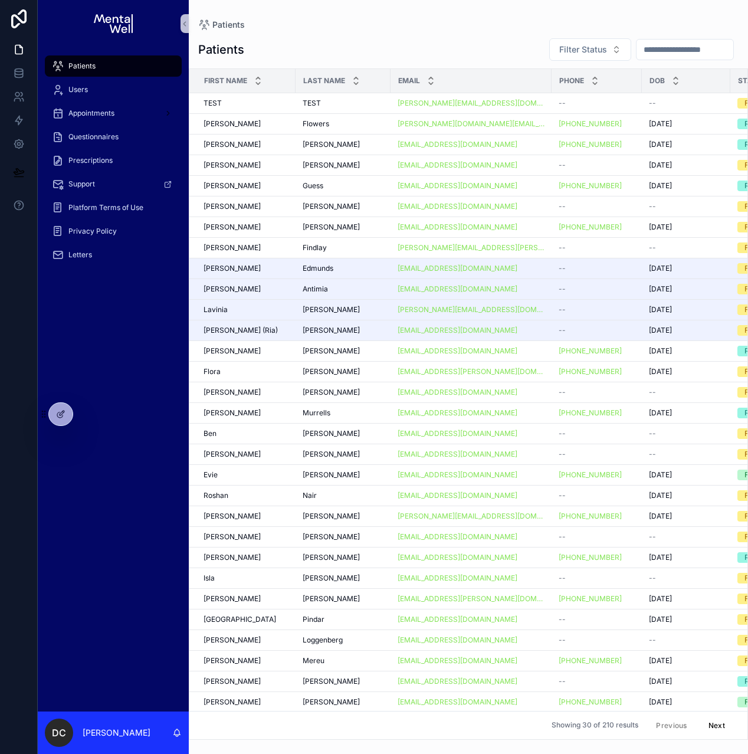
click at [654, 53] on input "scrollable content" at bounding box center [685, 49] width 97 height 17
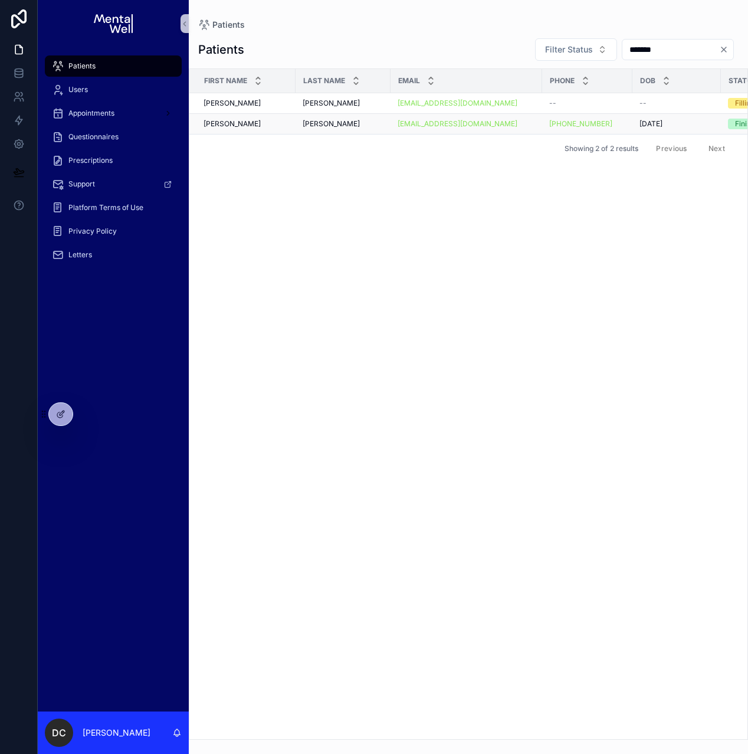
type input "*******"
click at [350, 119] on td "[PERSON_NAME]" at bounding box center [343, 124] width 95 height 21
click at [351, 119] on div "[PERSON_NAME]" at bounding box center [343, 123] width 81 height 9
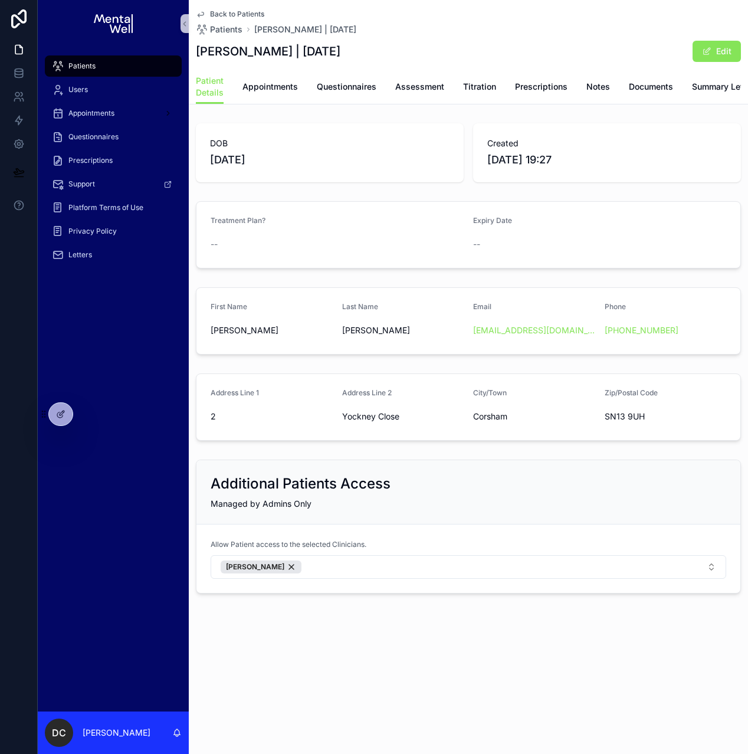
scroll to position [0, 89]
click at [695, 92] on span "Prescriptions" at bounding box center [715, 87] width 53 height 12
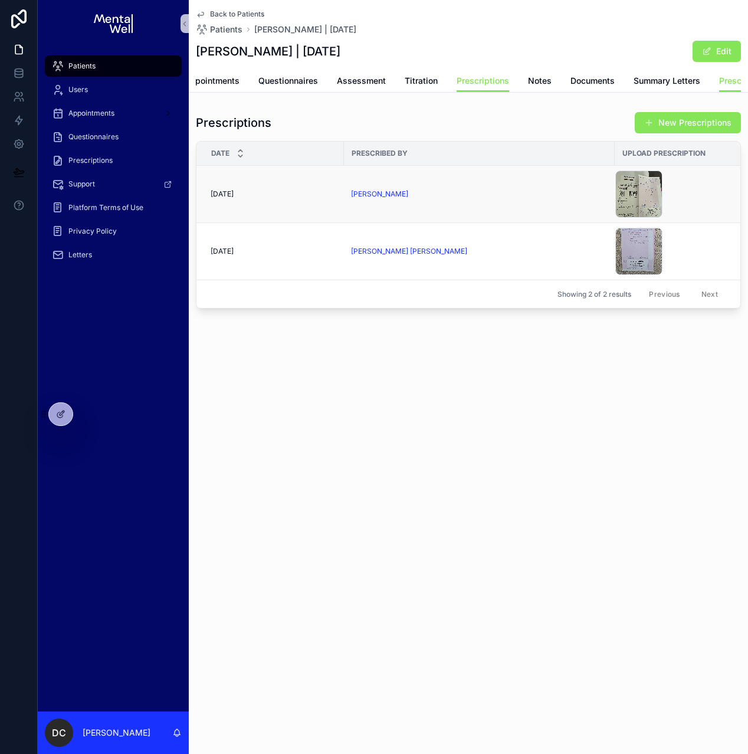
click at [435, 199] on div "[PERSON_NAME]" at bounding box center [479, 193] width 257 height 9
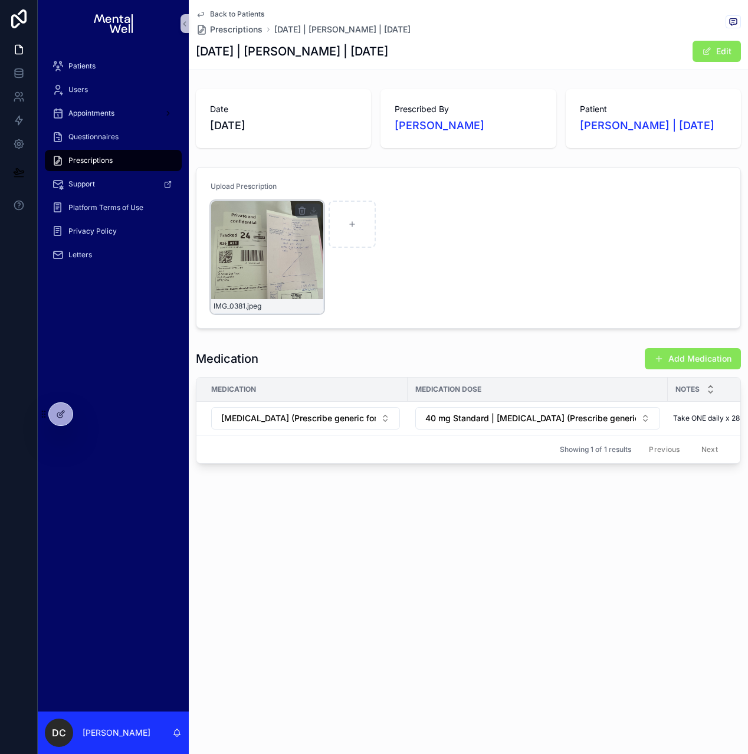
click at [291, 262] on div "IMG_0381 .jpeg" at bounding box center [267, 257] width 113 height 113
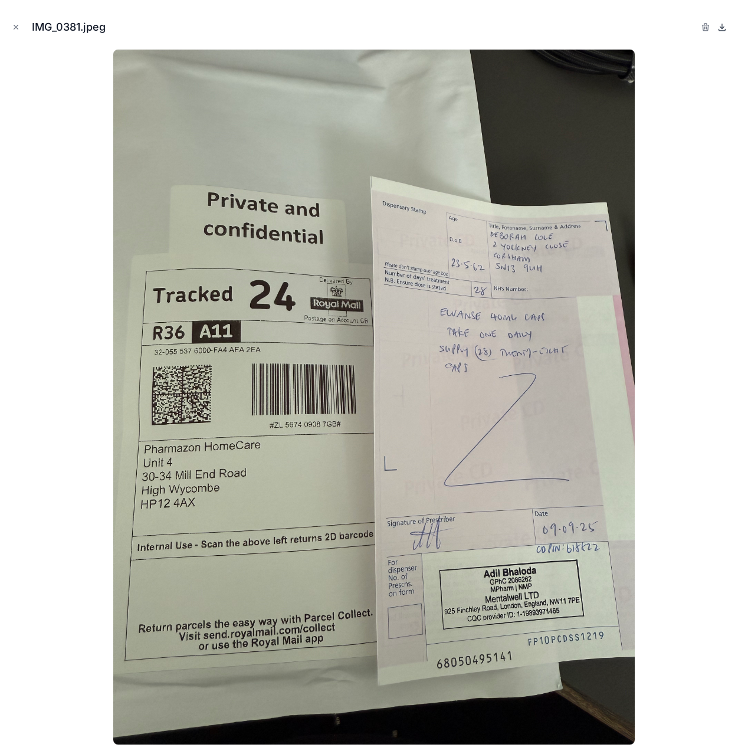
click at [720, 31] on icon at bounding box center [721, 26] width 9 height 9
click at [16, 28] on icon "Close modal" at bounding box center [16, 27] width 8 height 8
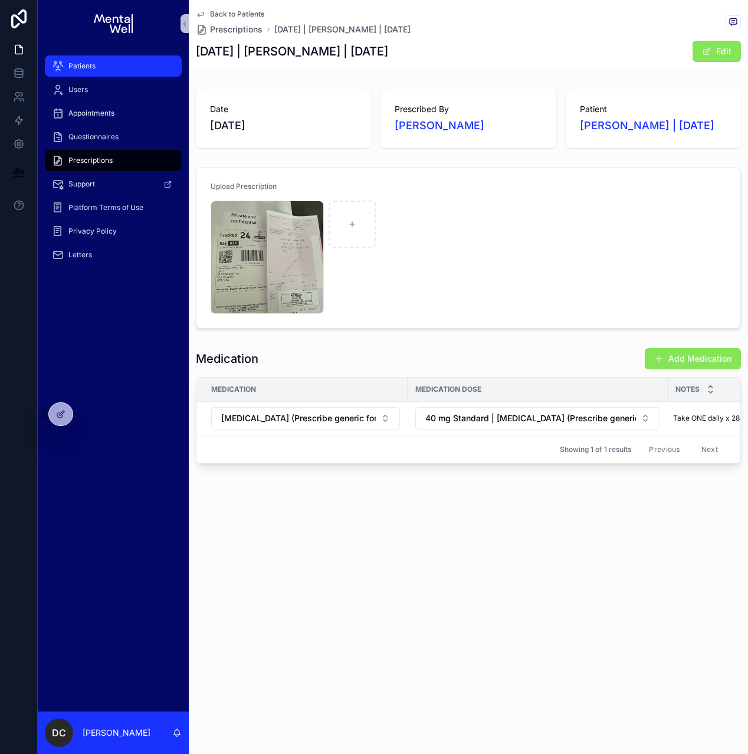
click at [145, 66] on div "Patients" at bounding box center [113, 66] width 123 height 19
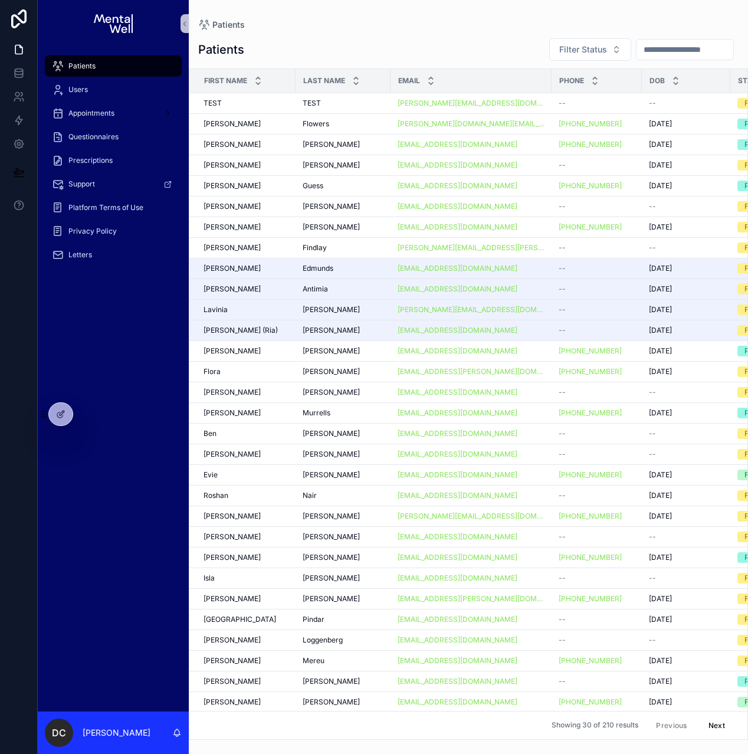
click at [679, 58] on div "scrollable content" at bounding box center [685, 49] width 98 height 21
click at [678, 56] on input "scrollable content" at bounding box center [685, 49] width 97 height 17
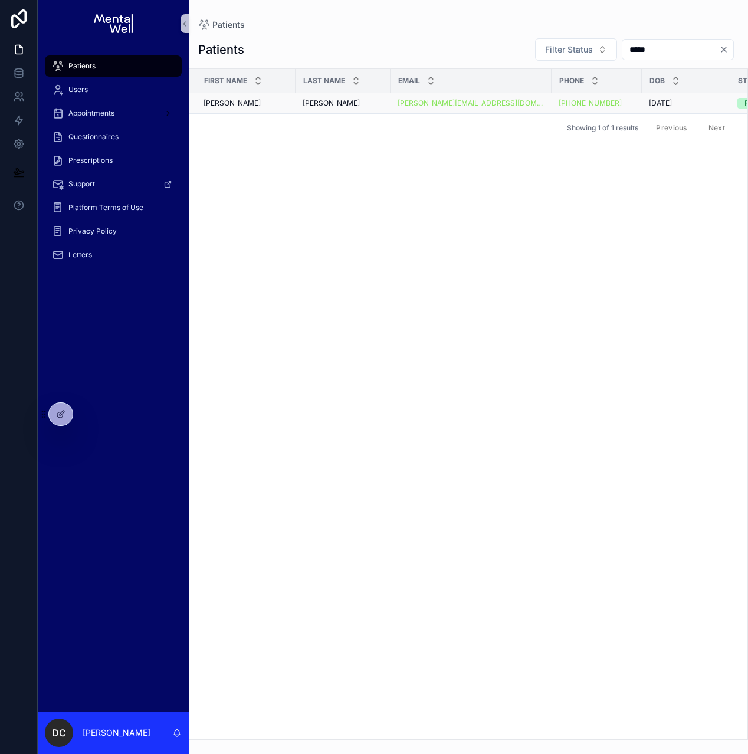
type input "*****"
click at [363, 98] on td "[PERSON_NAME] [PERSON_NAME]" at bounding box center [343, 103] width 95 height 21
click at [363, 103] on div "[PERSON_NAME] [PERSON_NAME]" at bounding box center [343, 103] width 81 height 9
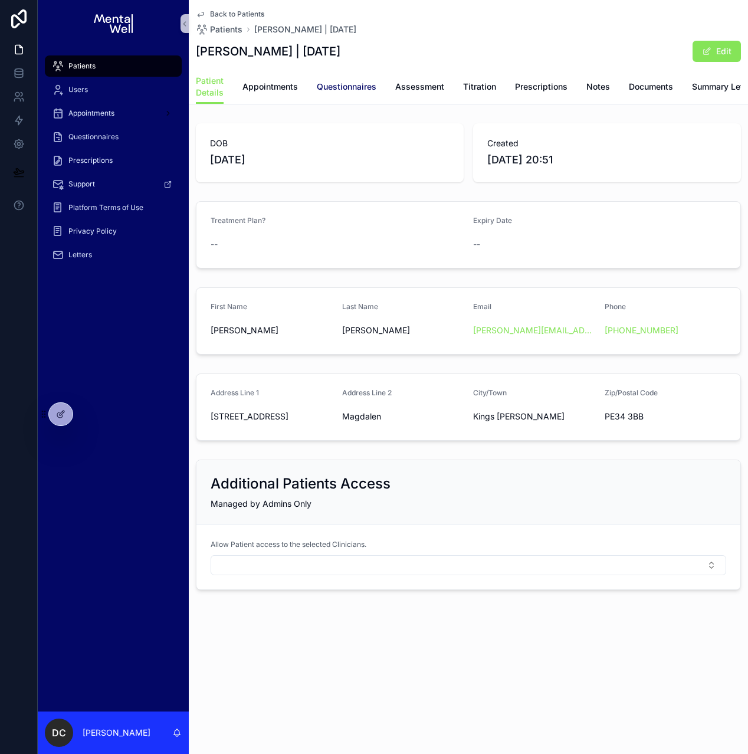
click at [352, 89] on span "Questionnaires" at bounding box center [347, 87] width 60 height 12
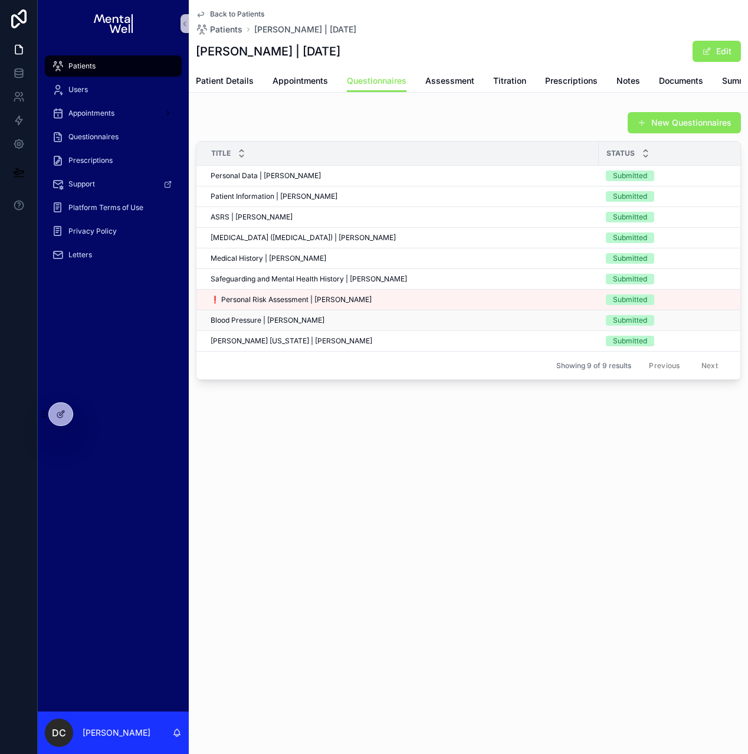
click at [321, 325] on div "Blood Pressure | [PERSON_NAME] Blood Pressure | [PERSON_NAME]" at bounding box center [401, 320] width 381 height 9
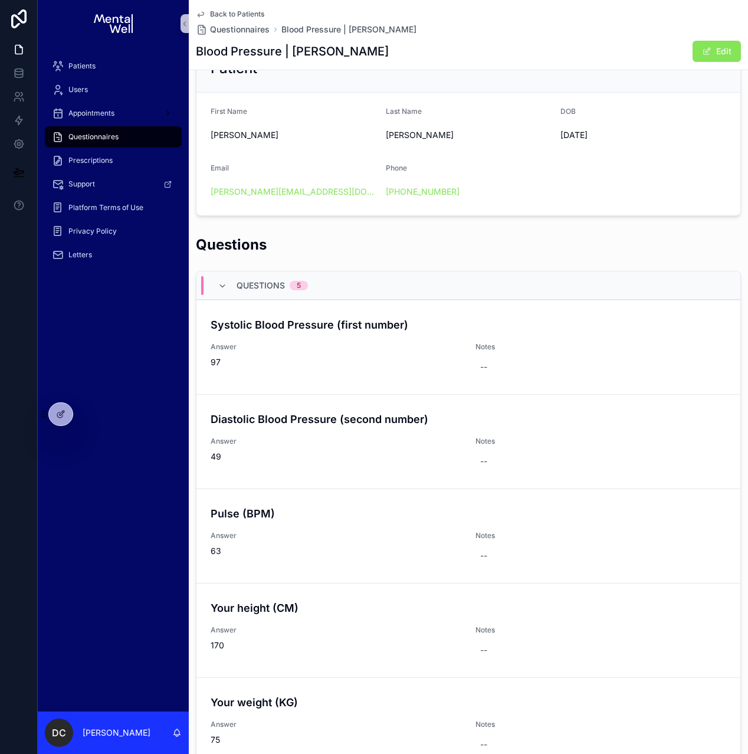
scroll to position [250, 0]
